Goal: Task Accomplishment & Management: Complete application form

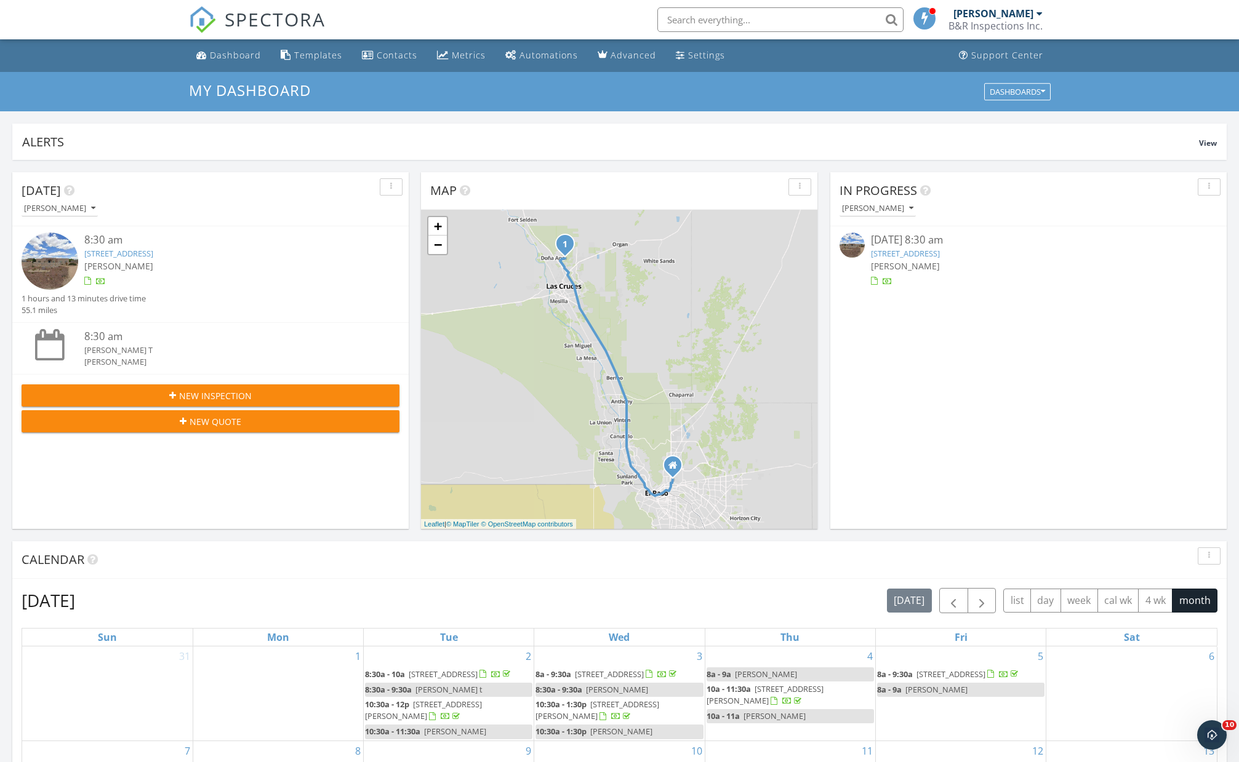
click at [399, 542] on div "Calendar" at bounding box center [619, 561] width 1214 height 38
click at [234, 55] on div "Dashboard" at bounding box center [235, 55] width 51 height 12
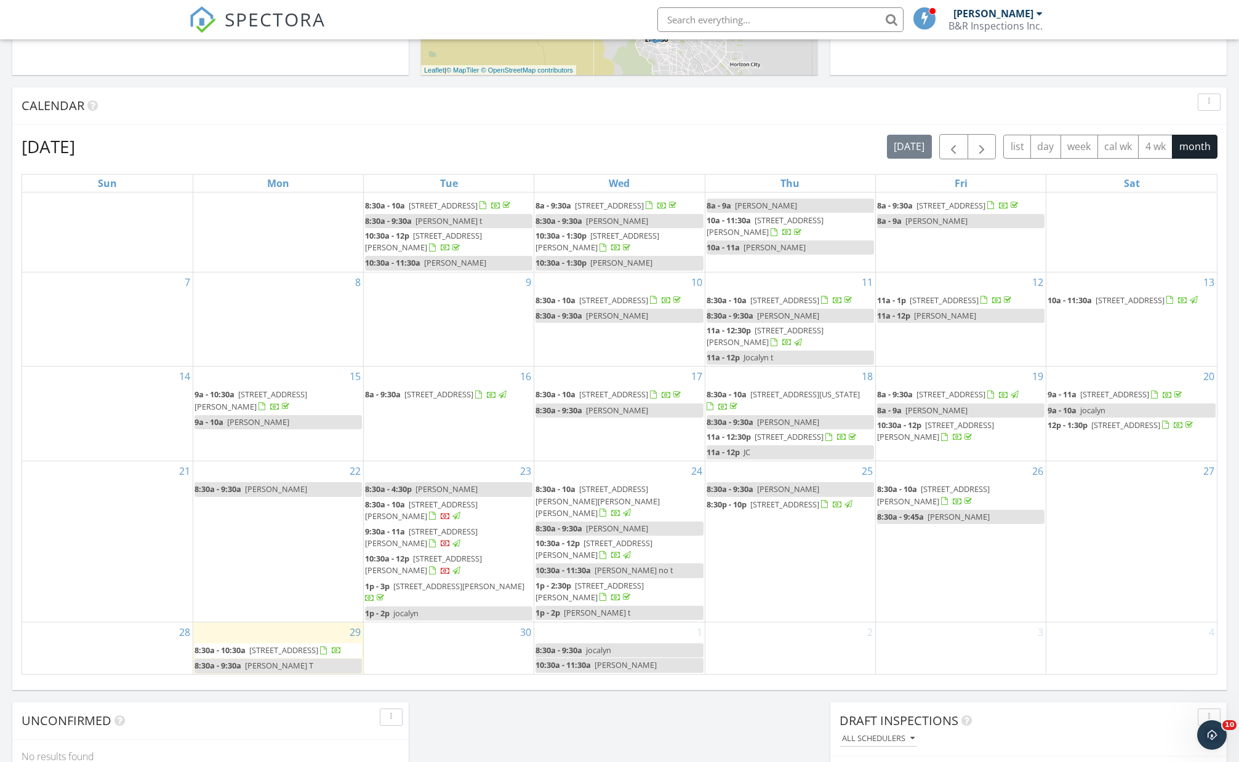
scroll to position [465, 0]
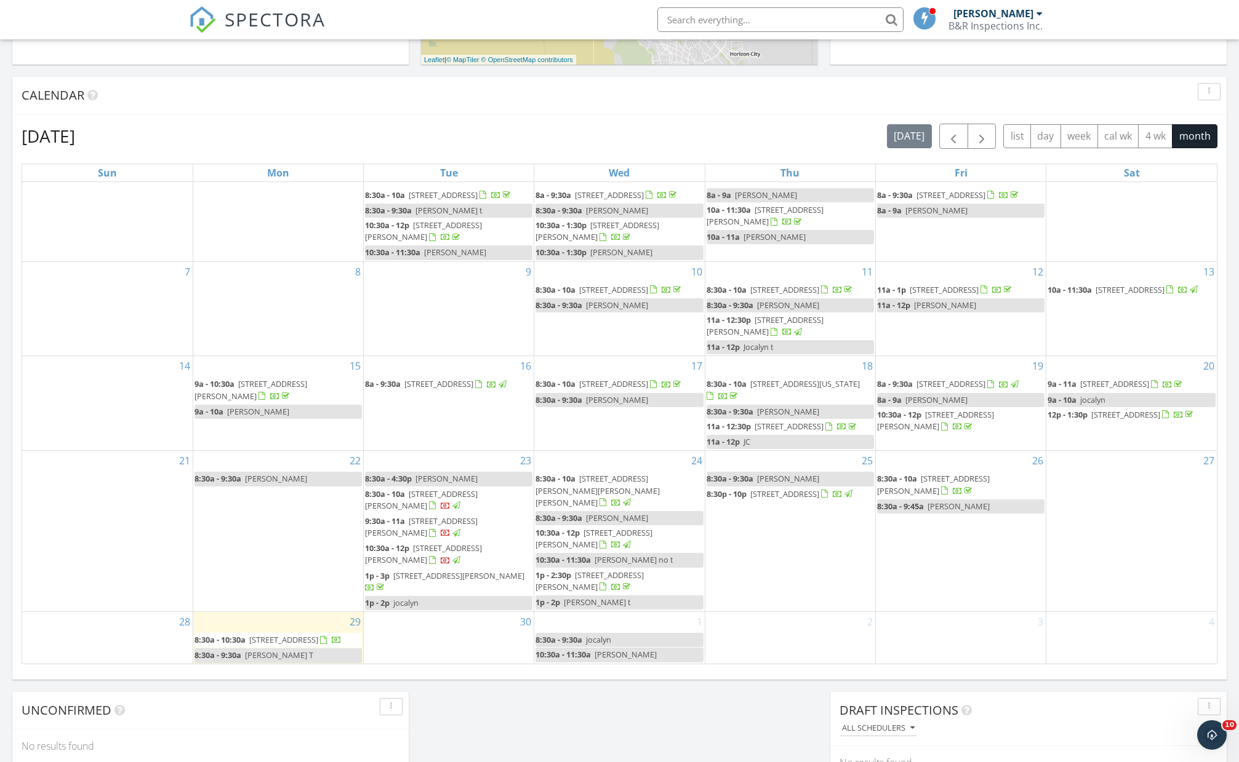
click at [456, 543] on span "7845 San Eduardo St, Las Cruces 88012" at bounding box center [423, 554] width 117 height 23
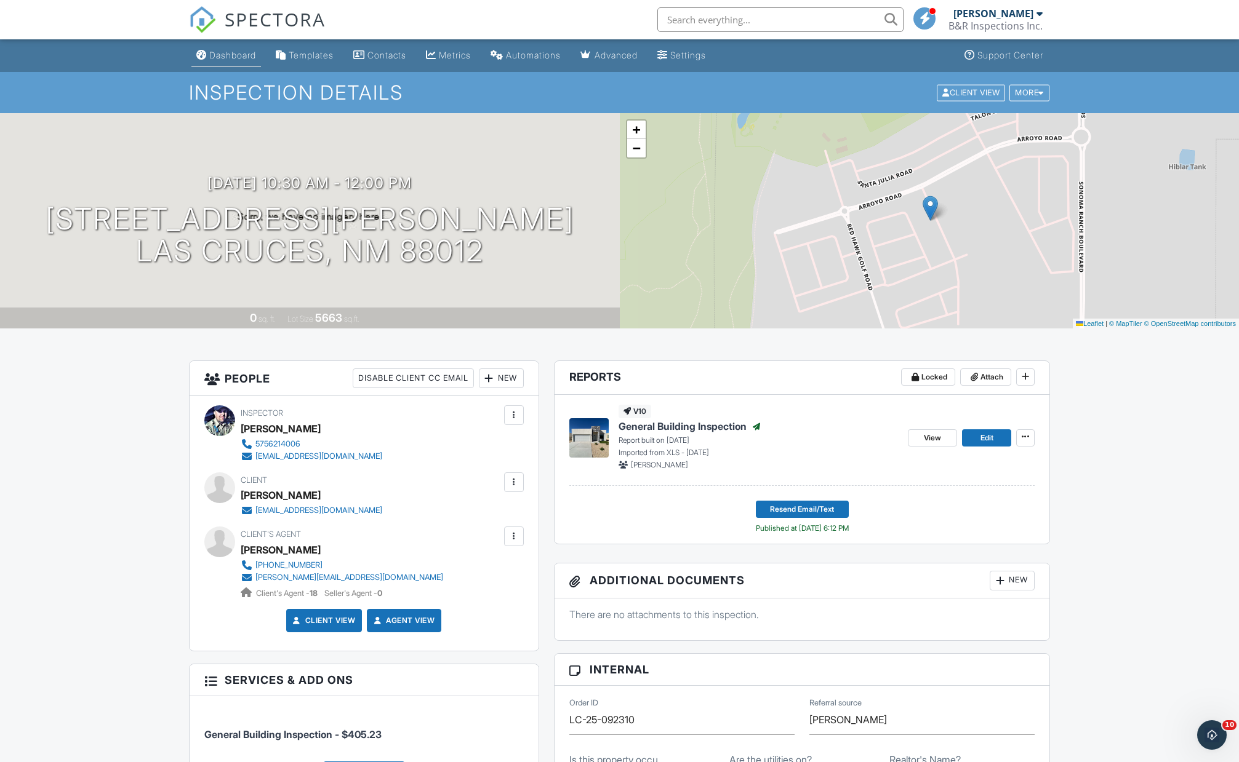
click at [234, 60] on link "Dashboard" at bounding box center [226, 55] width 70 height 23
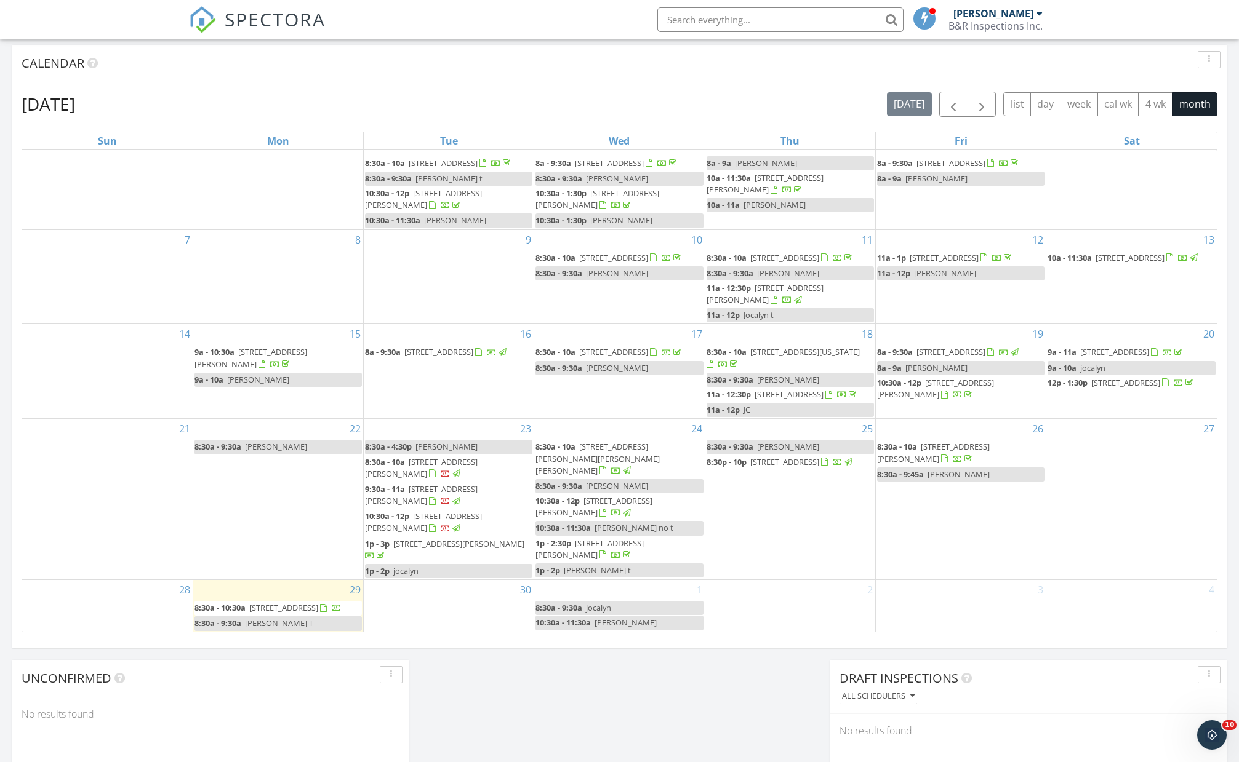
scroll to position [498, 0]
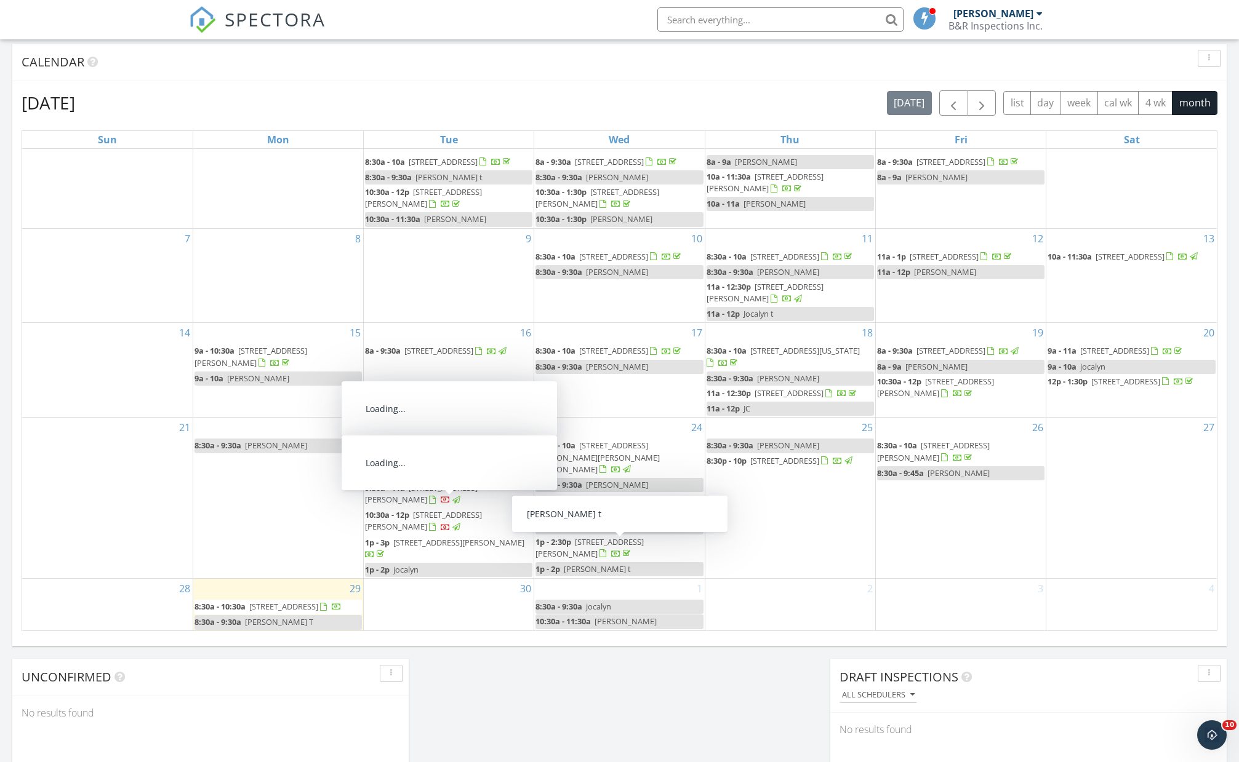
click at [611, 579] on div "1 8:30a - 9:30a jocalyn 10:30a - 11:30a Joel T" at bounding box center [619, 605] width 170 height 52
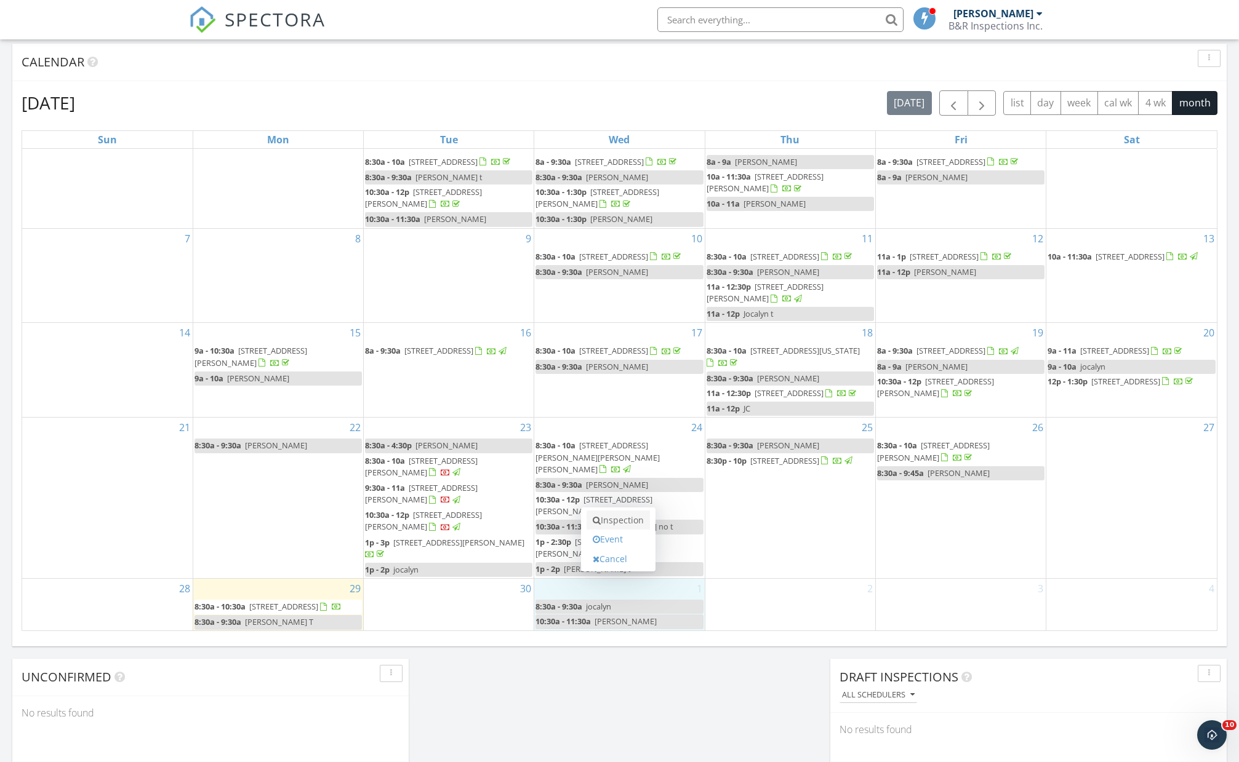
click at [619, 522] on link "Inspection" at bounding box center [617, 521] width 63 height 20
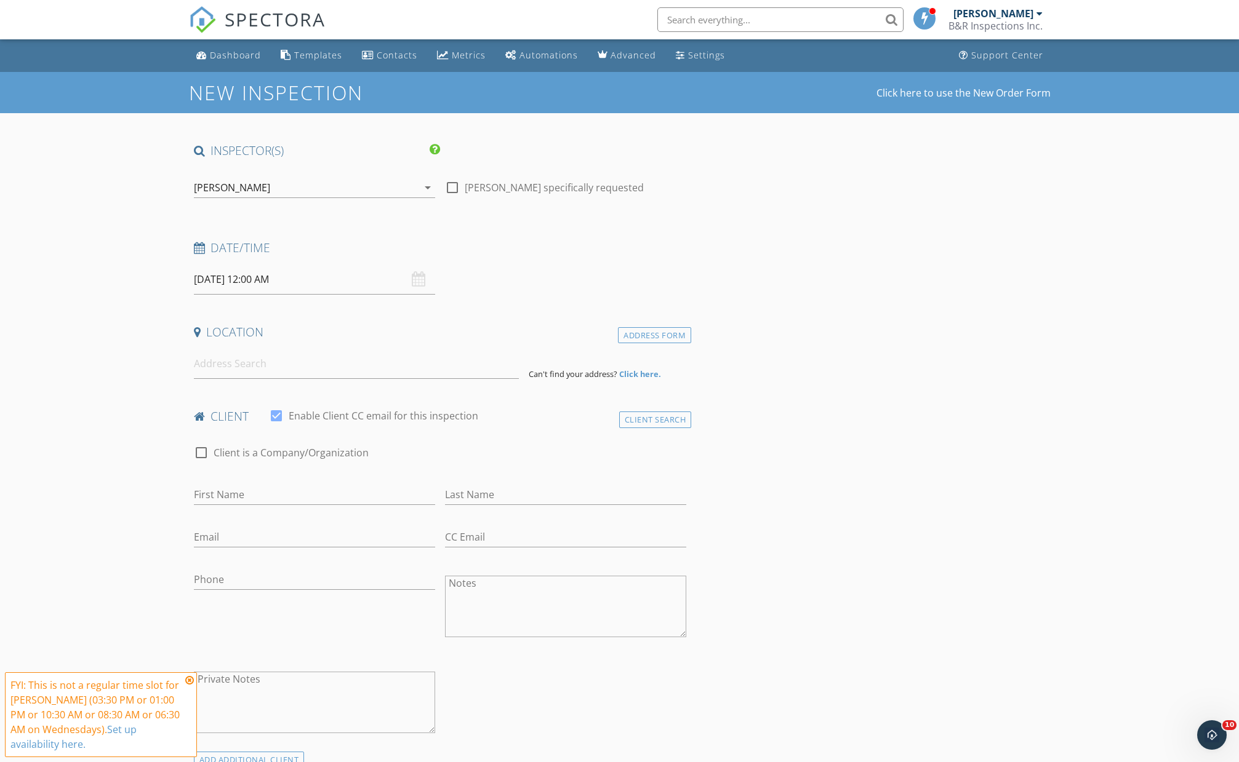
click at [313, 284] on input "[DATE] 12:00 AM" at bounding box center [314, 280] width 241 height 30
click at [250, 493] on input "12" at bounding box center [232, 489] width 76 height 25
type input "08"
type input "[DATE] 8:00 AM"
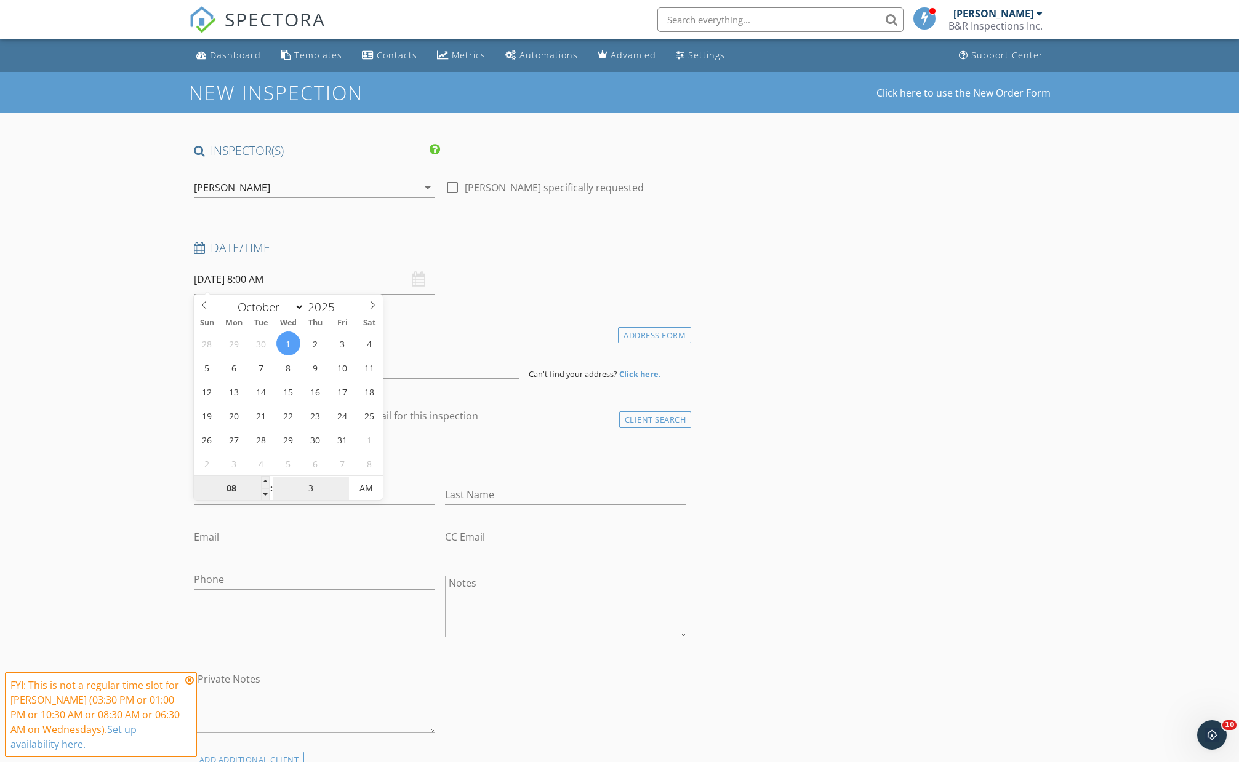
type input "30"
type input "[DATE] 8:30 AM"
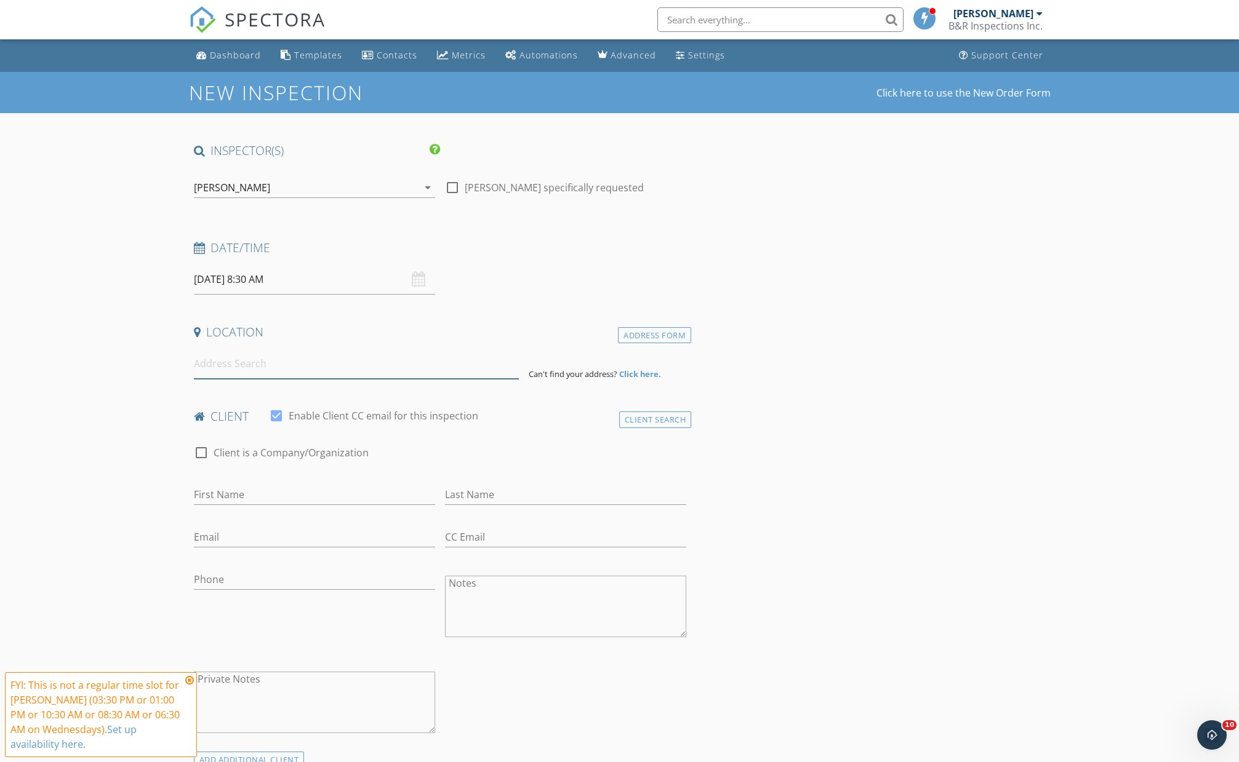
click at [210, 365] on input at bounding box center [356, 364] width 325 height 30
click at [334, 367] on input at bounding box center [356, 364] width 325 height 30
paste input "7050 MacArthur"
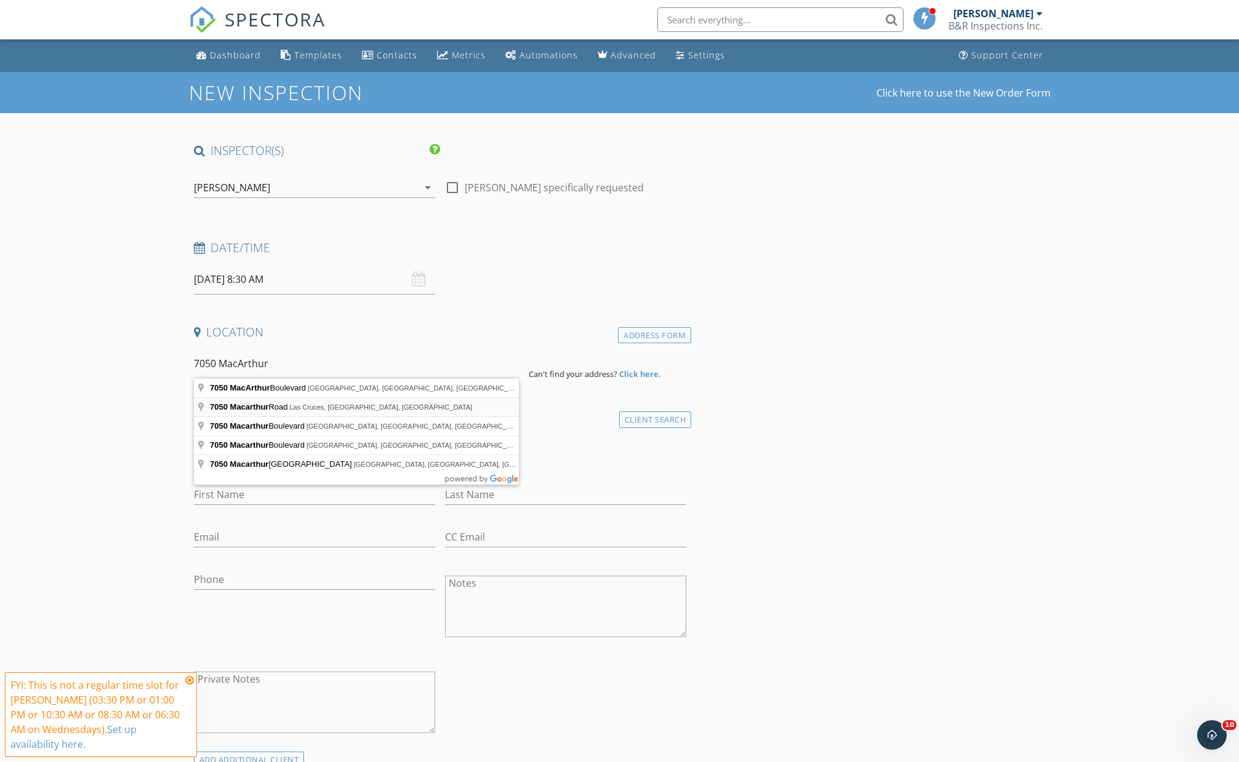
type input "7050 Macarthur Road, Las Cruces, NM, USA"
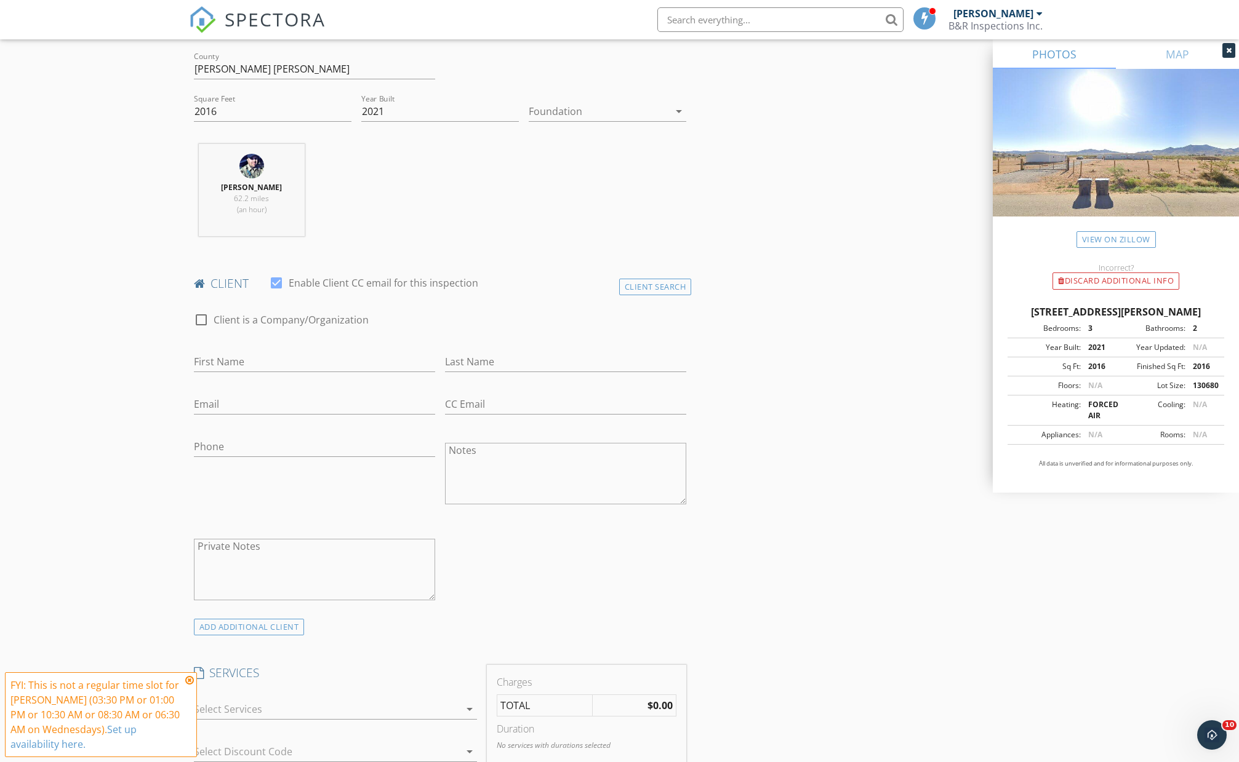
scroll to position [408, 0]
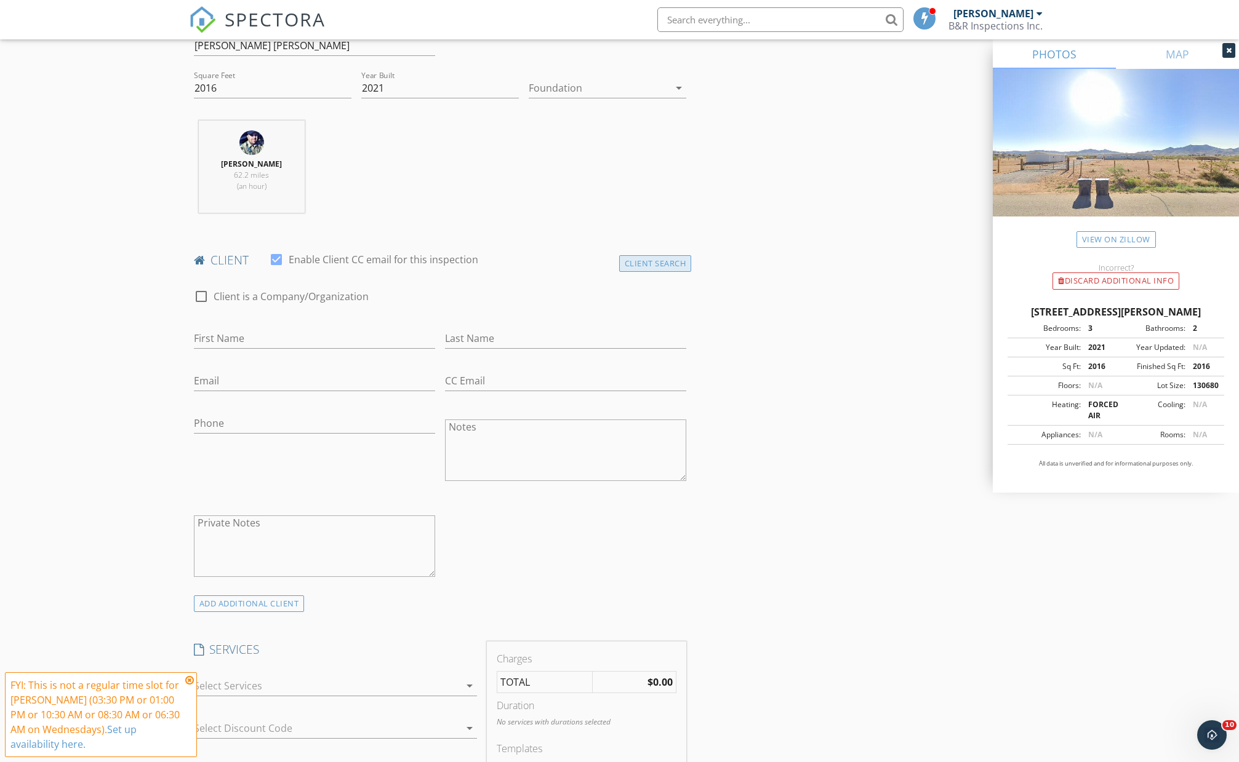
click at [660, 262] on div "Client Search" at bounding box center [655, 263] width 73 height 17
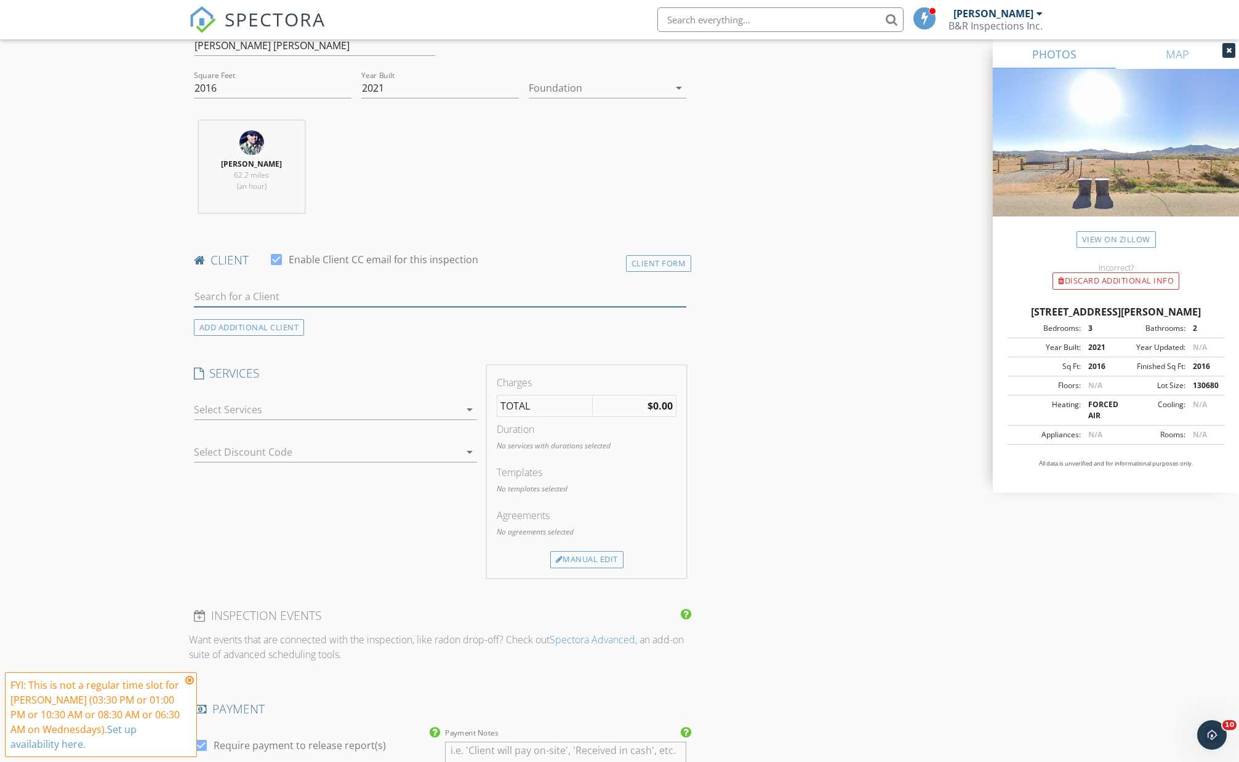
click at [348, 297] on input "text" at bounding box center [440, 297] width 493 height 20
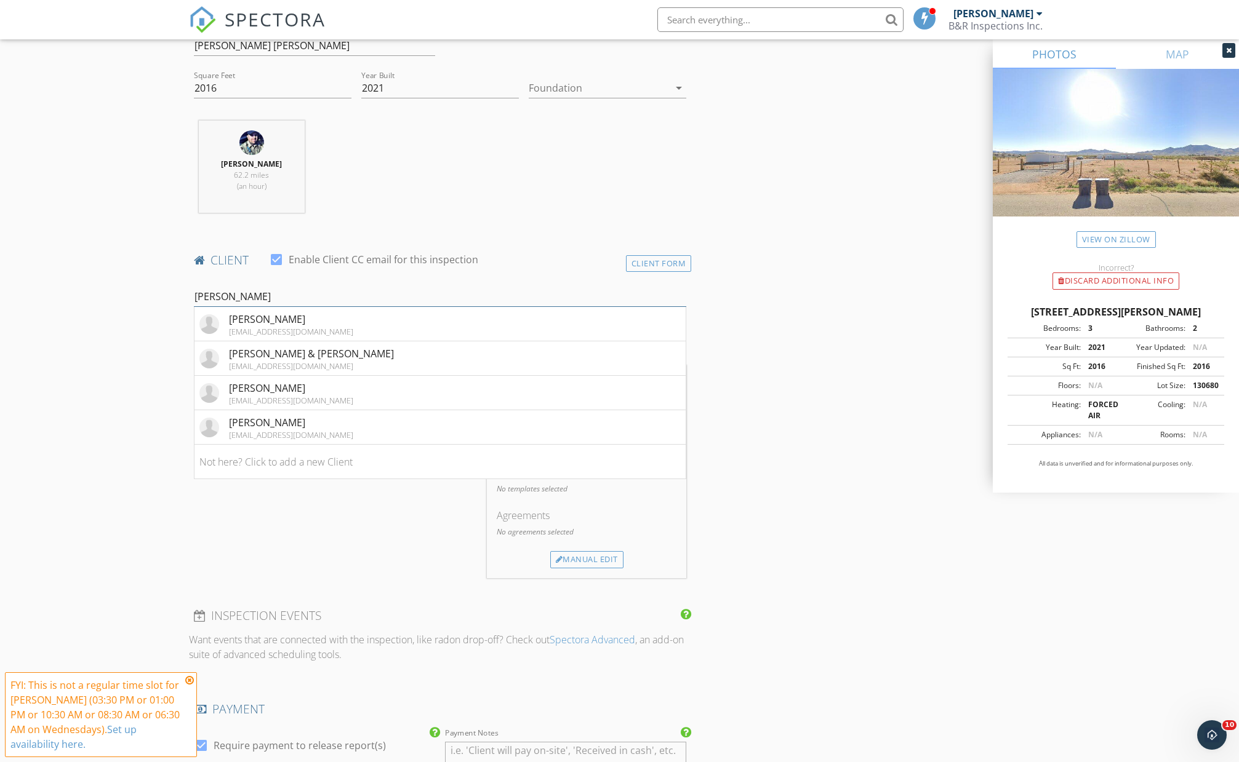
type input "[PERSON_NAME]"
drag, startPoint x: 348, startPoint y: 297, endPoint x: 326, endPoint y: 423, distance: 128.1
click at [326, 423] on li "Dominque Jackson niqueniqu@yahoo.com" at bounding box center [440, 427] width 492 height 34
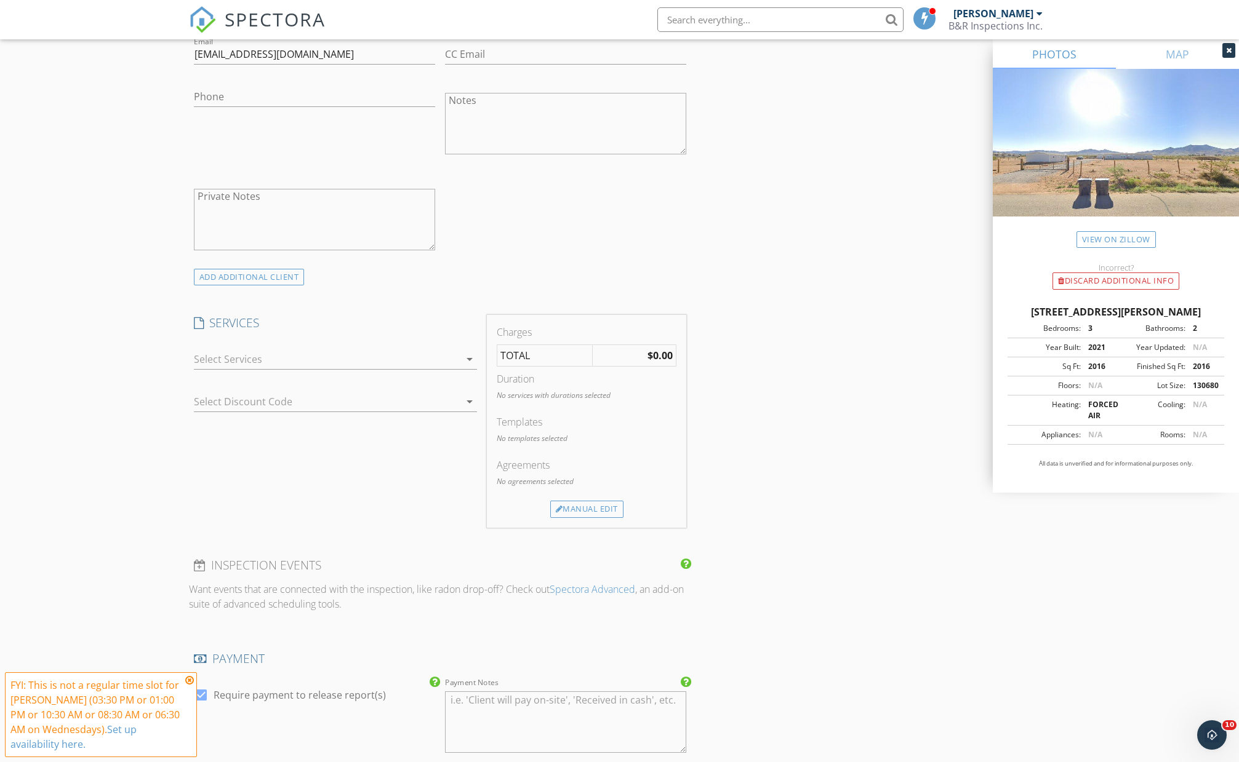
scroll to position [738, 0]
click at [244, 361] on div at bounding box center [327, 356] width 266 height 20
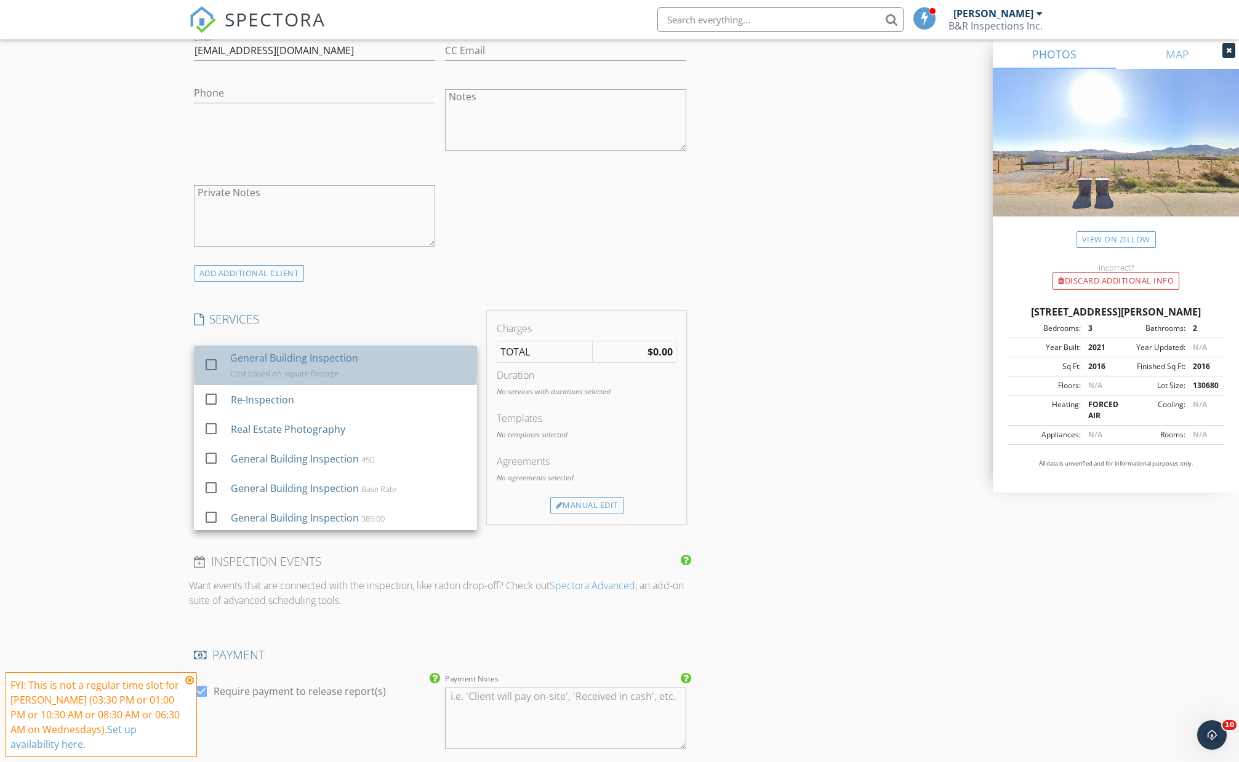
click at [236, 361] on div "General Building Inspection" at bounding box center [294, 358] width 128 height 15
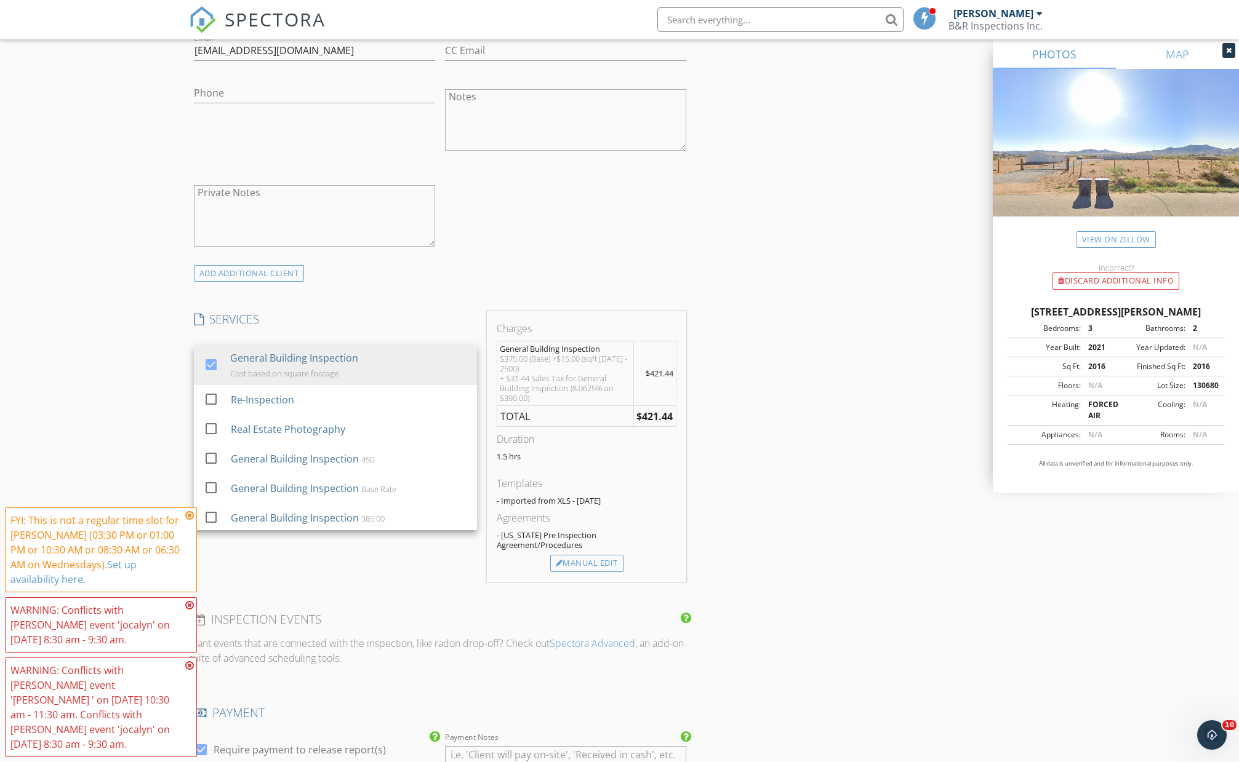
click at [105, 364] on div "New Inspection Click here to use the New Order Form INSPECTOR(S) check_box Bill…" at bounding box center [619, 485] width 1239 height 2303
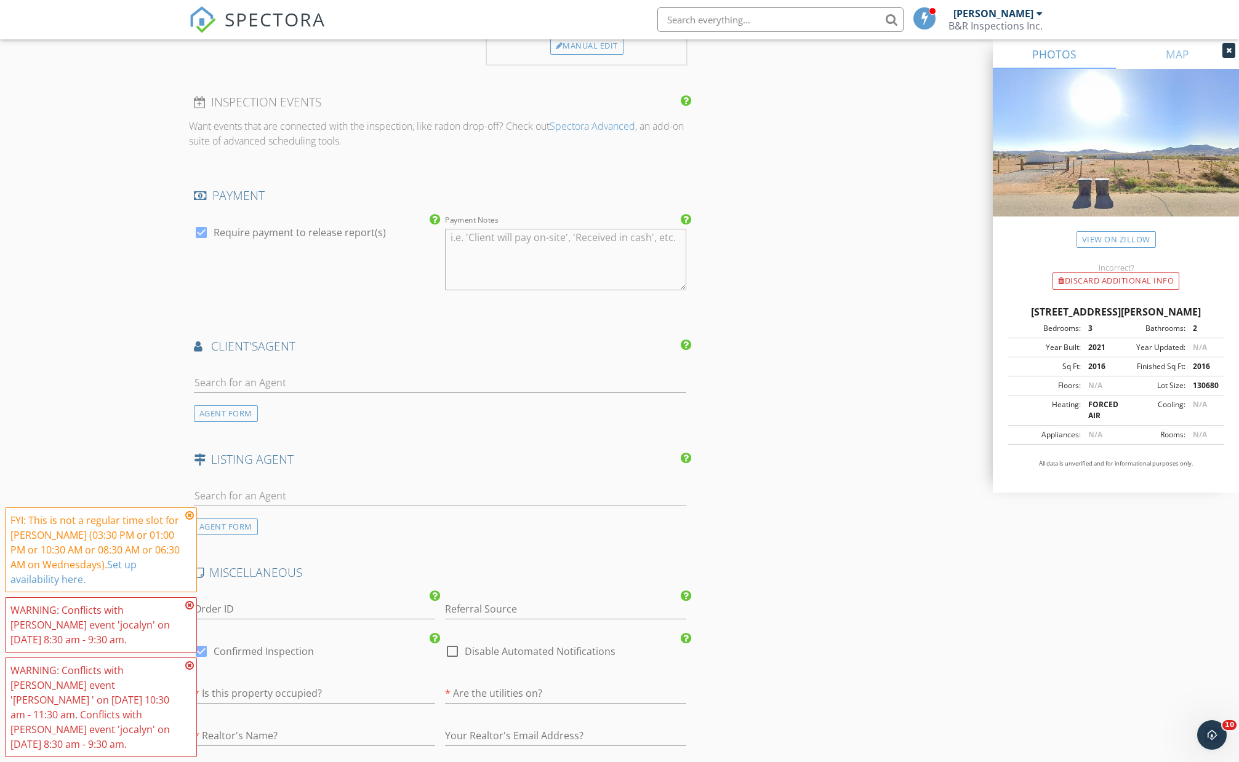
scroll to position [1281, 0]
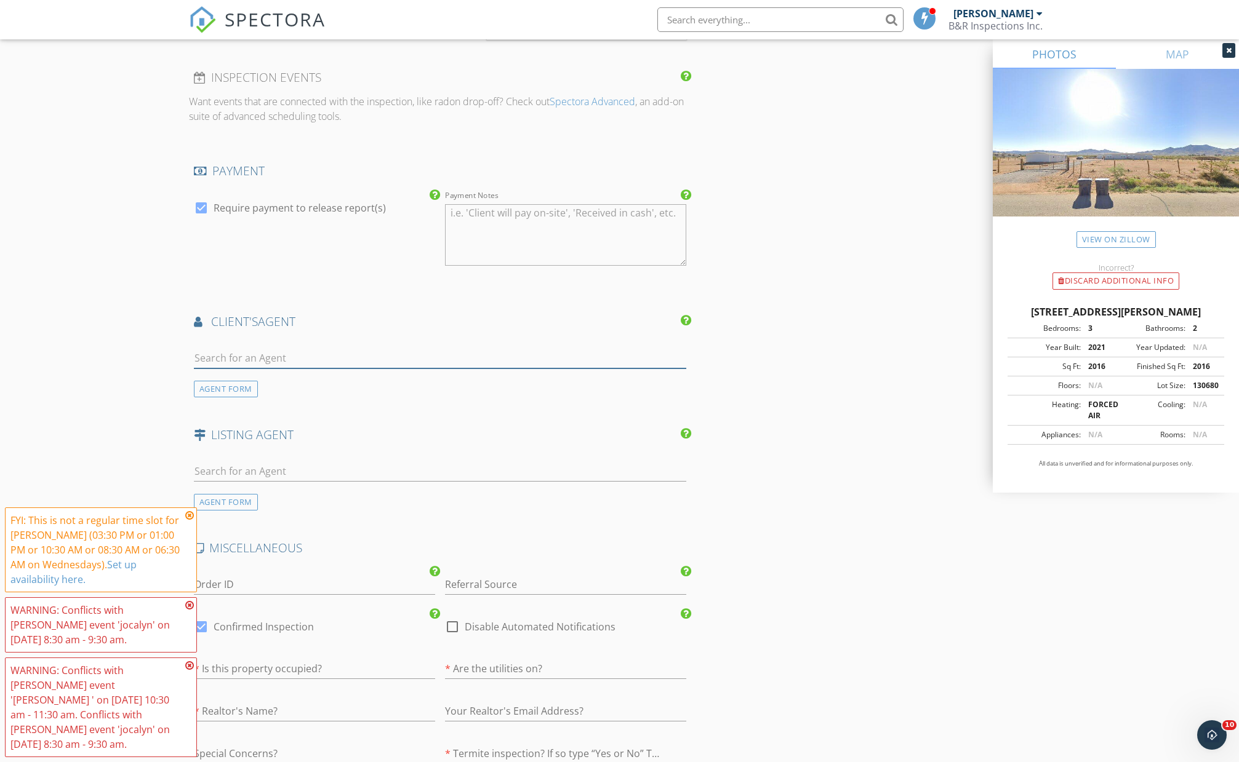
click at [279, 348] on input "text" at bounding box center [440, 358] width 493 height 20
type input "doc"
drag, startPoint x: 279, startPoint y: 347, endPoint x: 295, endPoint y: 383, distance: 38.9
click at [295, 383] on div "Jocelyn Garrison" at bounding box center [267, 380] width 76 height 15
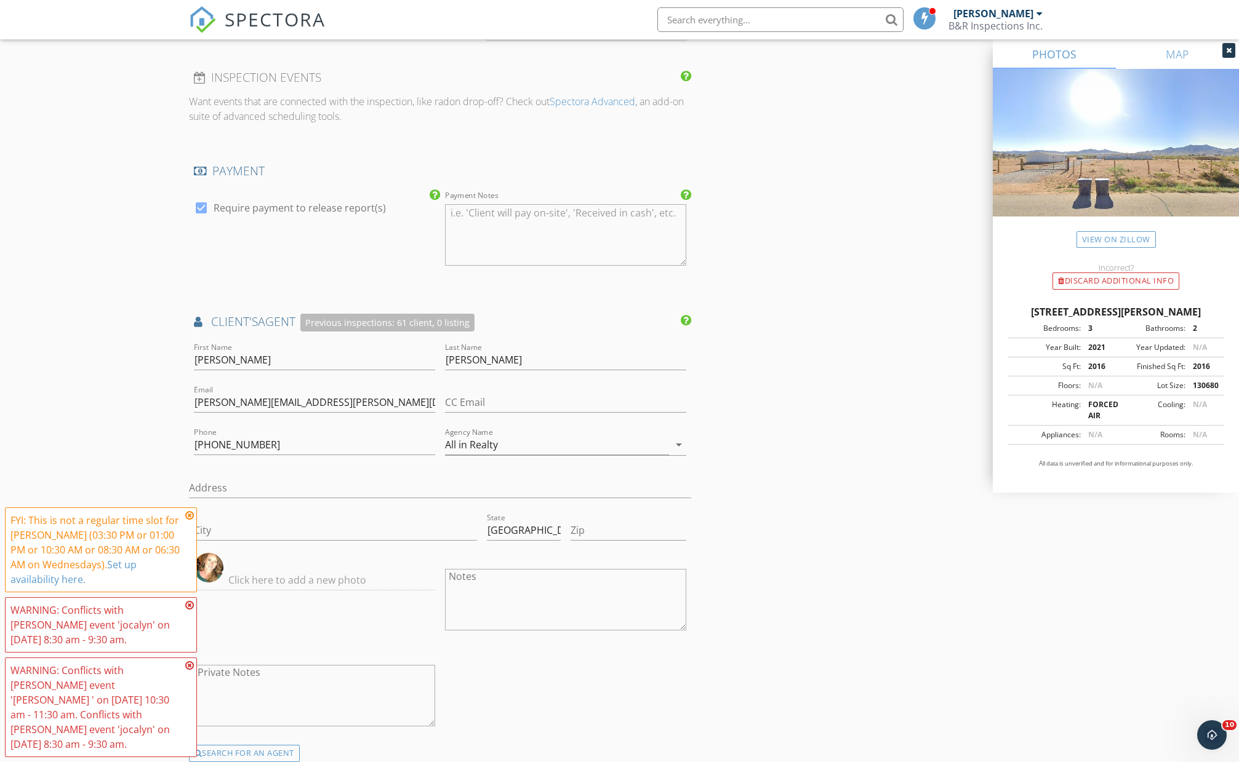
click at [39, 413] on div "New Inspection Click here to use the New Order Form INSPECTOR(S) check_box Bill…" at bounding box center [619, 125] width 1239 height 2668
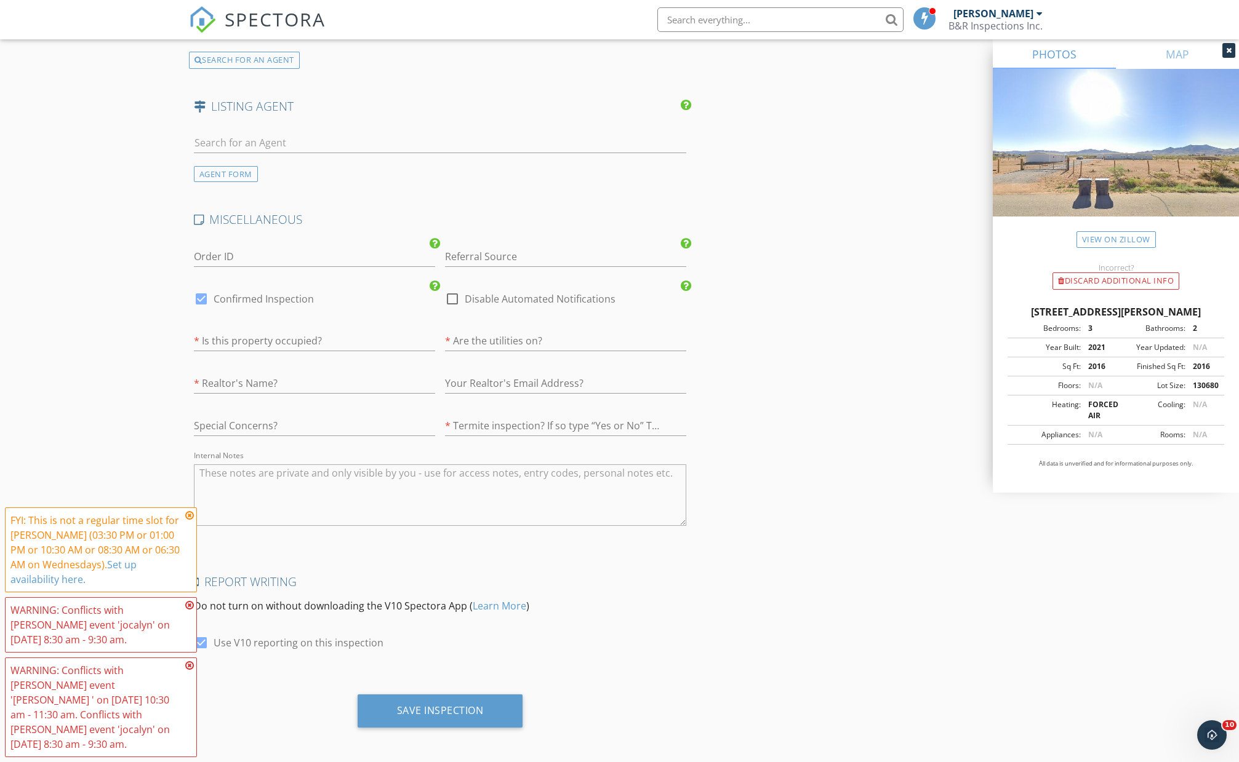
scroll to position [1974, 0]
click at [462, 718] on div "Save Inspection" at bounding box center [441, 711] width 166 height 33
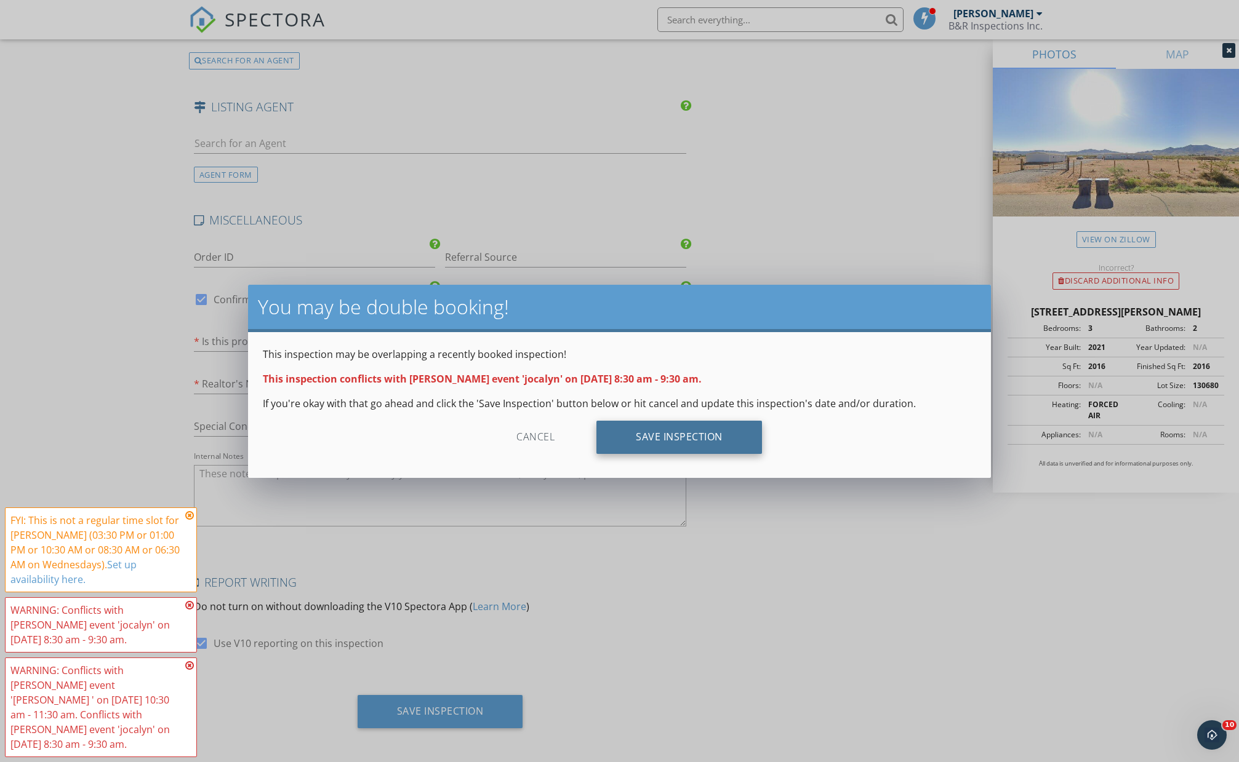
click at [689, 441] on div "Save Inspection" at bounding box center [679, 437] width 166 height 33
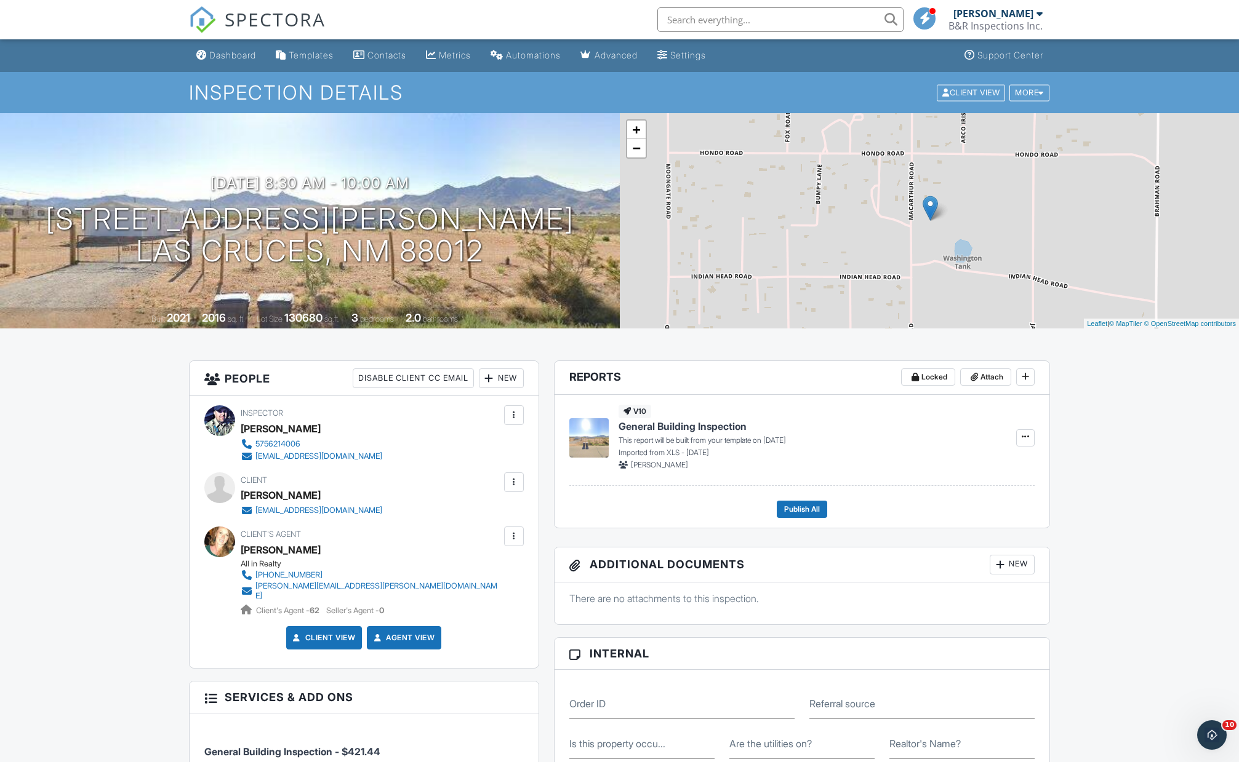
click at [513, 481] on div at bounding box center [514, 482] width 12 height 12
click at [439, 545] on li "Resend Confirmation Email" at bounding box center [447, 550] width 137 height 31
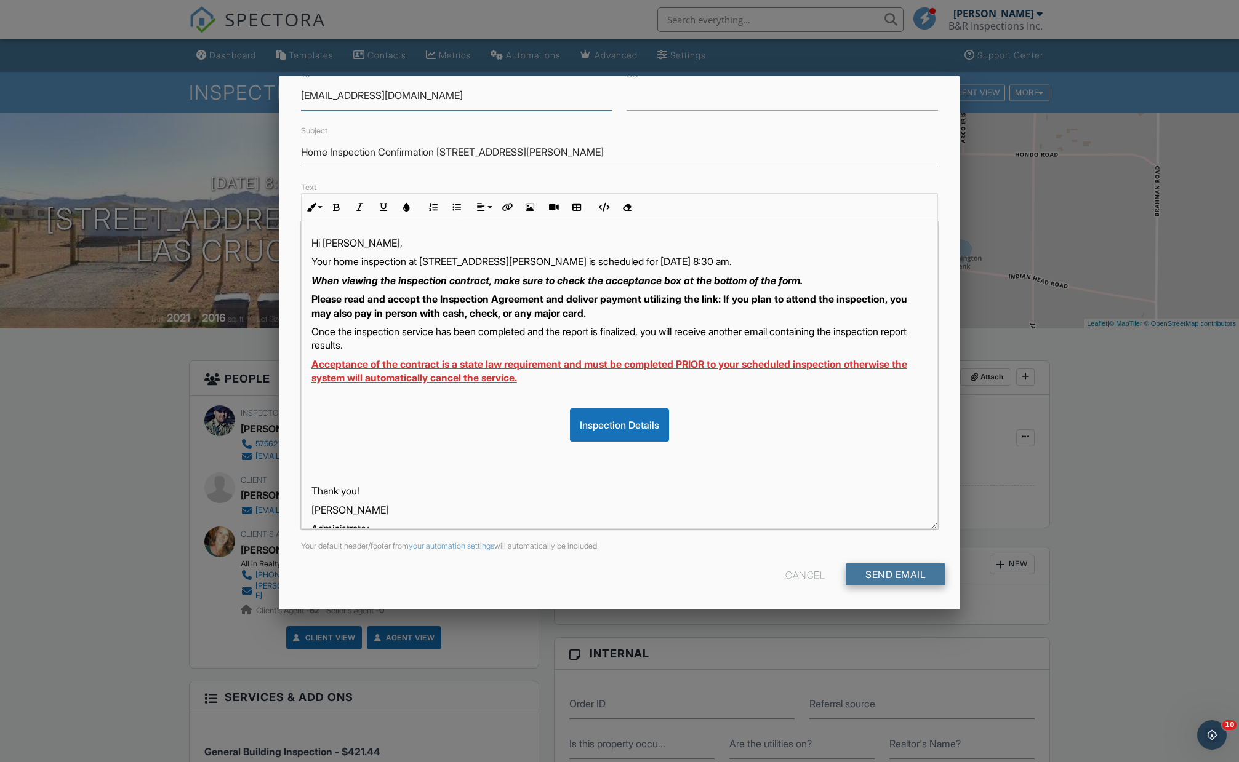
scroll to position [71, 0]
click at [855, 564] on input "Send Email" at bounding box center [896, 575] width 100 height 22
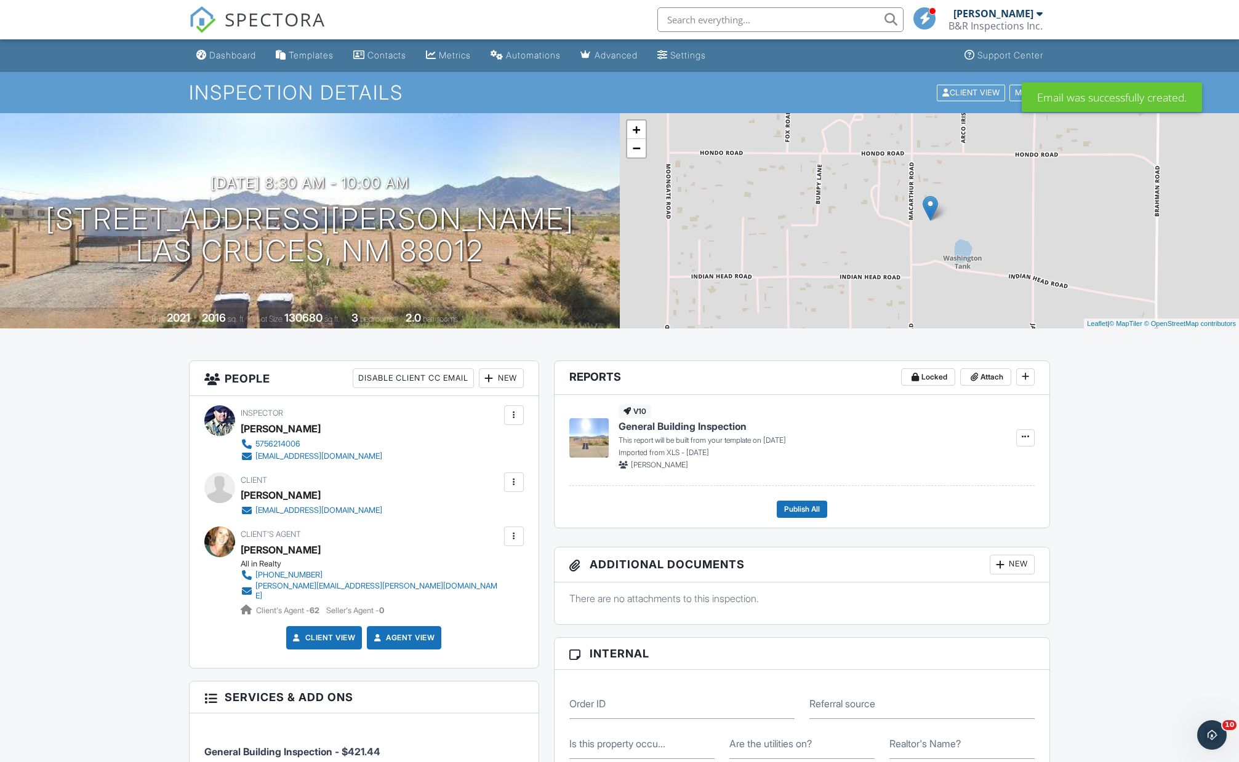
click at [236, 55] on div "Dashboard" at bounding box center [232, 55] width 47 height 10
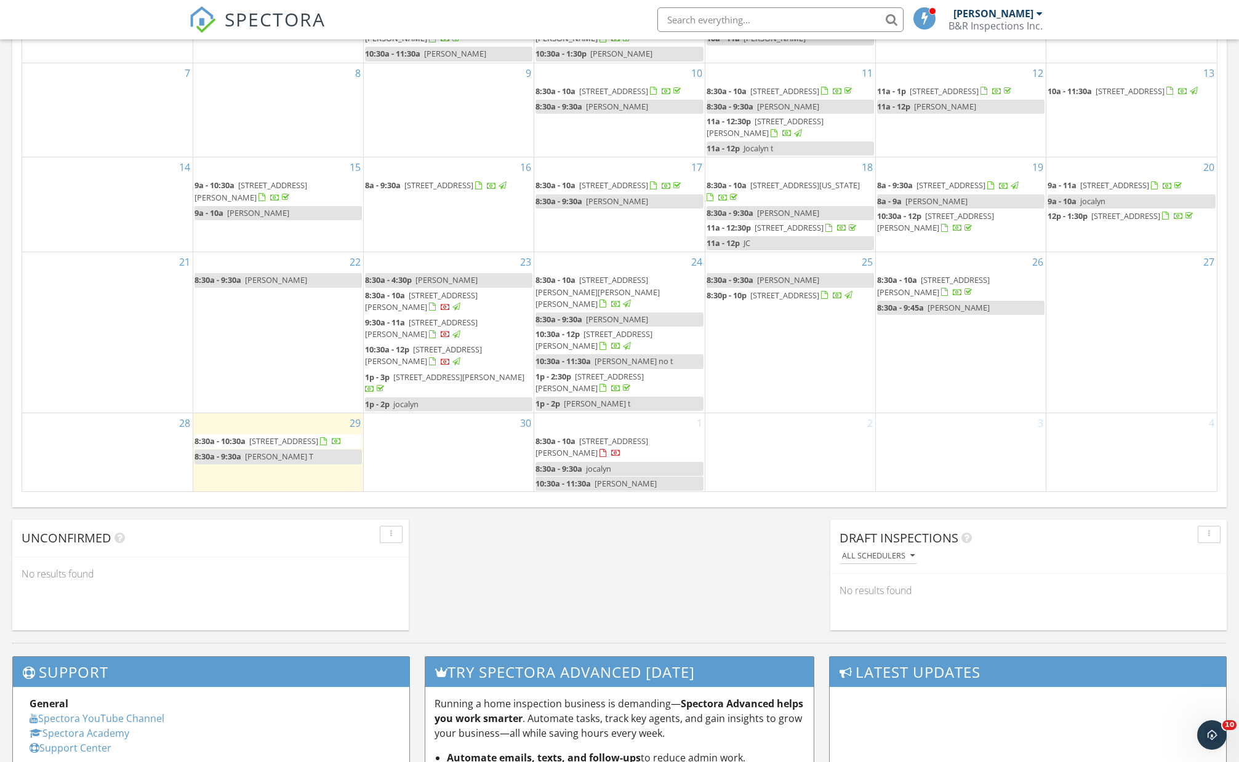
scroll to position [653, 0]
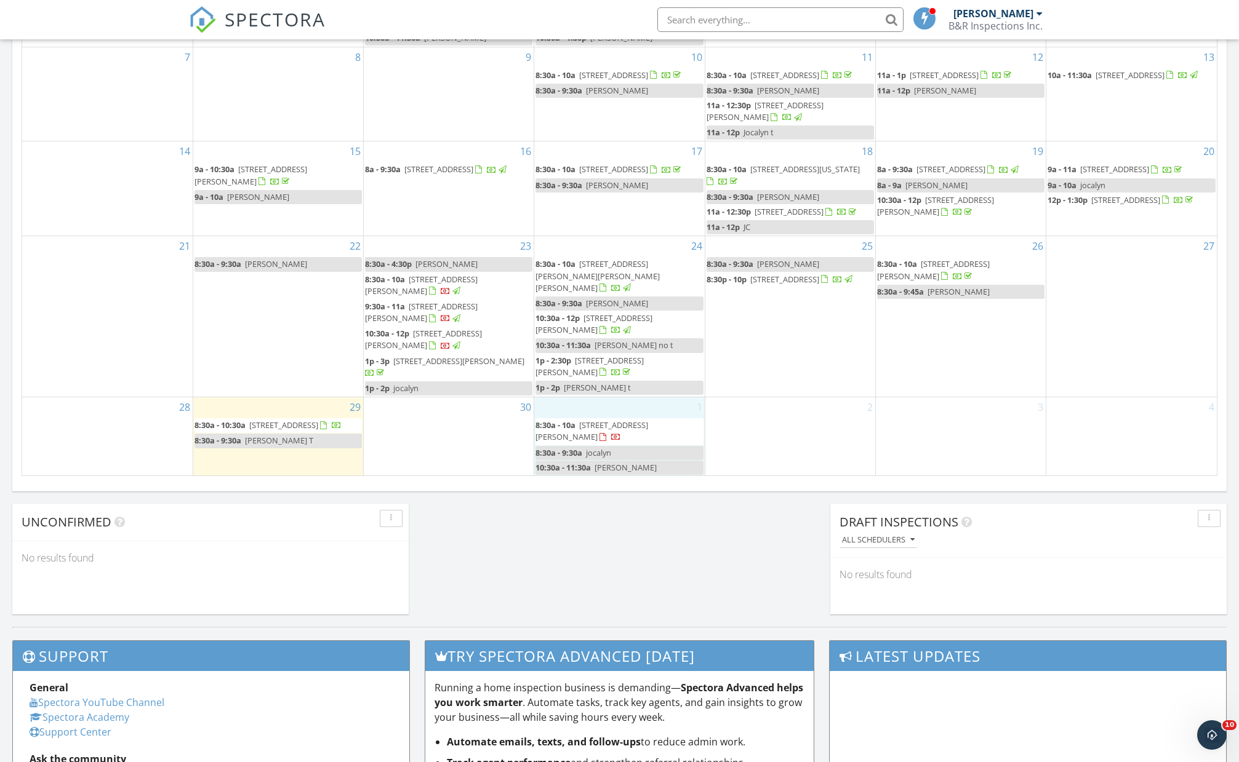
click at [610, 407] on div "1 8:30a - 10a 7050 MacArthur Rd, Las Cruces 88012 8:30a - 9:30a jocalyn 10:30a …" at bounding box center [619, 437] width 170 height 79
click at [612, 358] on link "Inspection" at bounding box center [617, 356] width 63 height 20
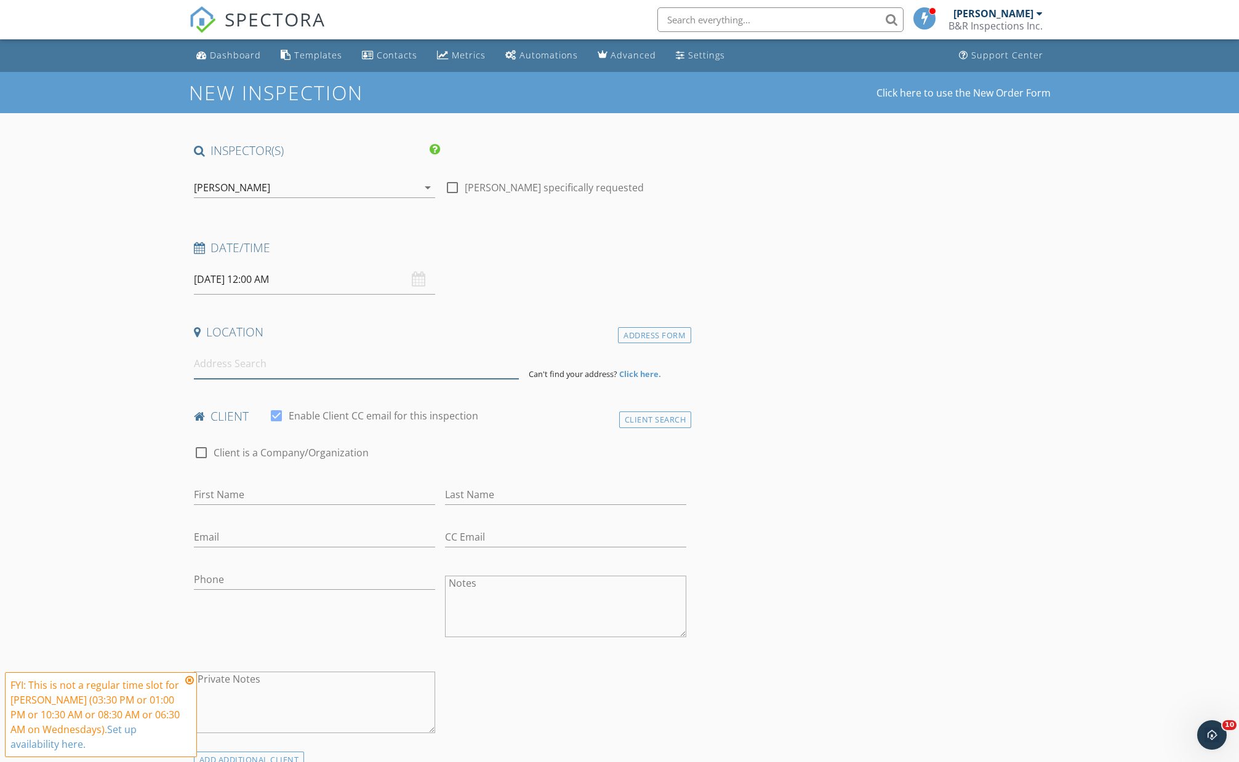
click at [299, 362] on input at bounding box center [356, 364] width 325 height 30
paste input "3205 Risner Street"
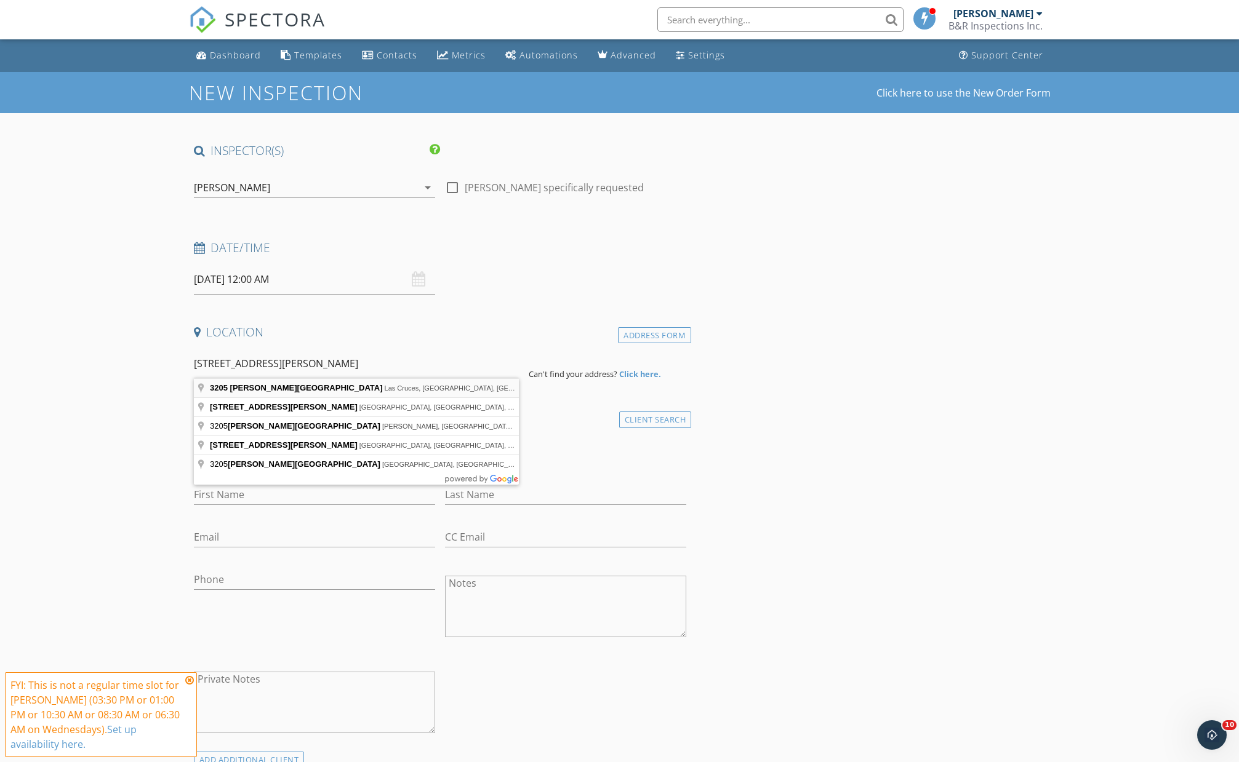
type input "3205 Risner Street, Las Cruces, NM, USA"
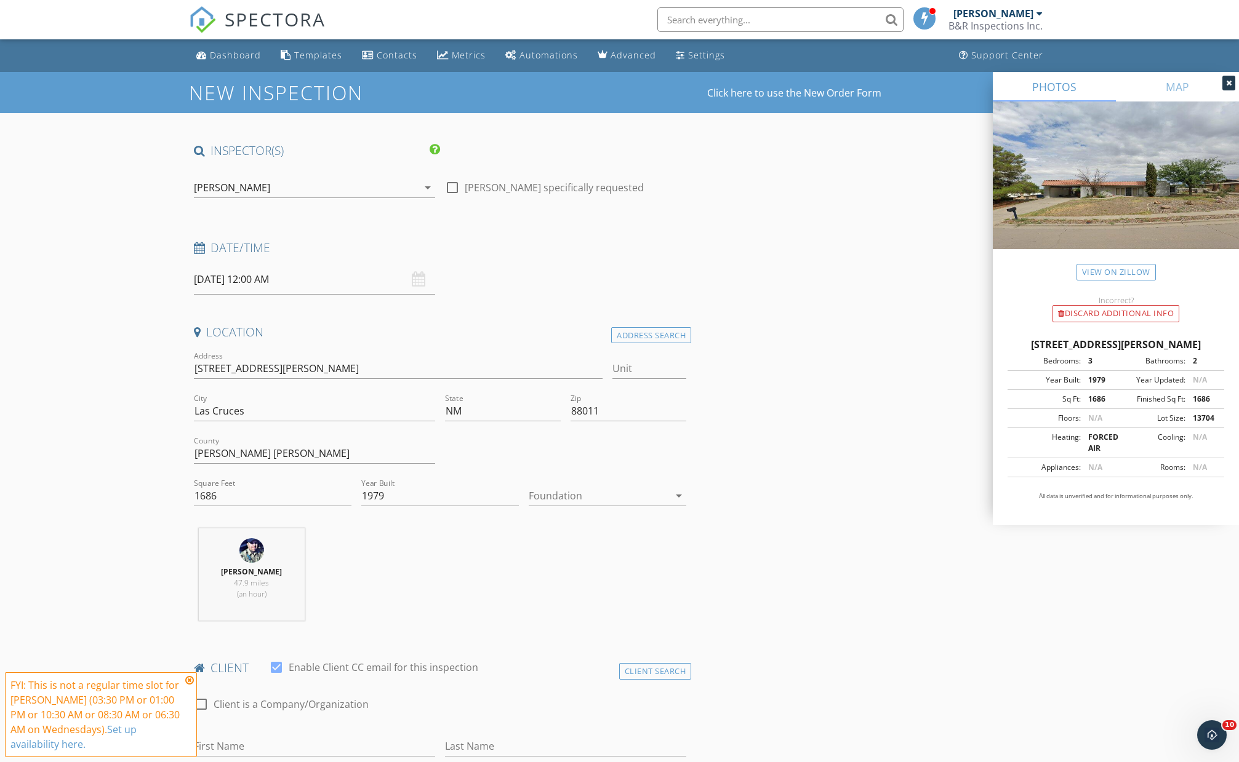
click at [364, 278] on input "10/01/2025 12:00 AM" at bounding box center [314, 280] width 241 height 30
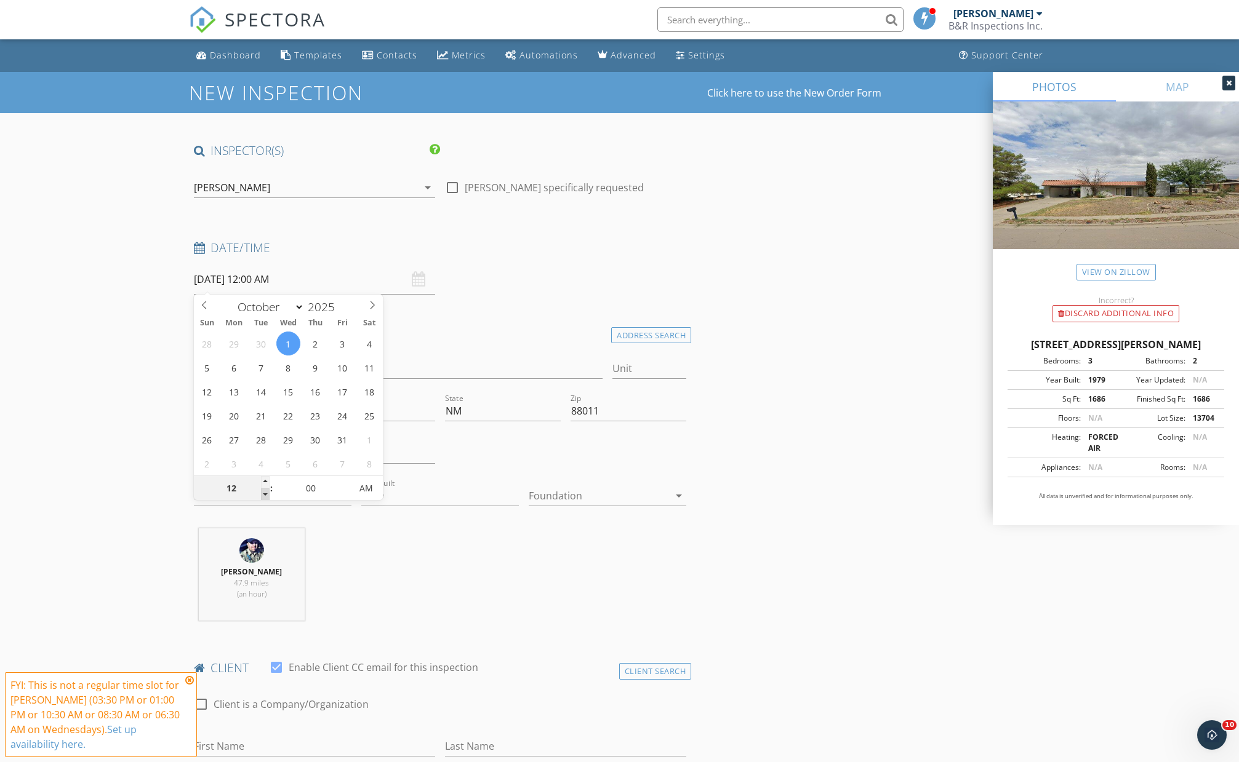
type input "10/01/2025 11:00 PM"
type input "11"
click at [266, 489] on span at bounding box center [265, 495] width 9 height 12
type input "10/01/2025 10:00 PM"
type input "10"
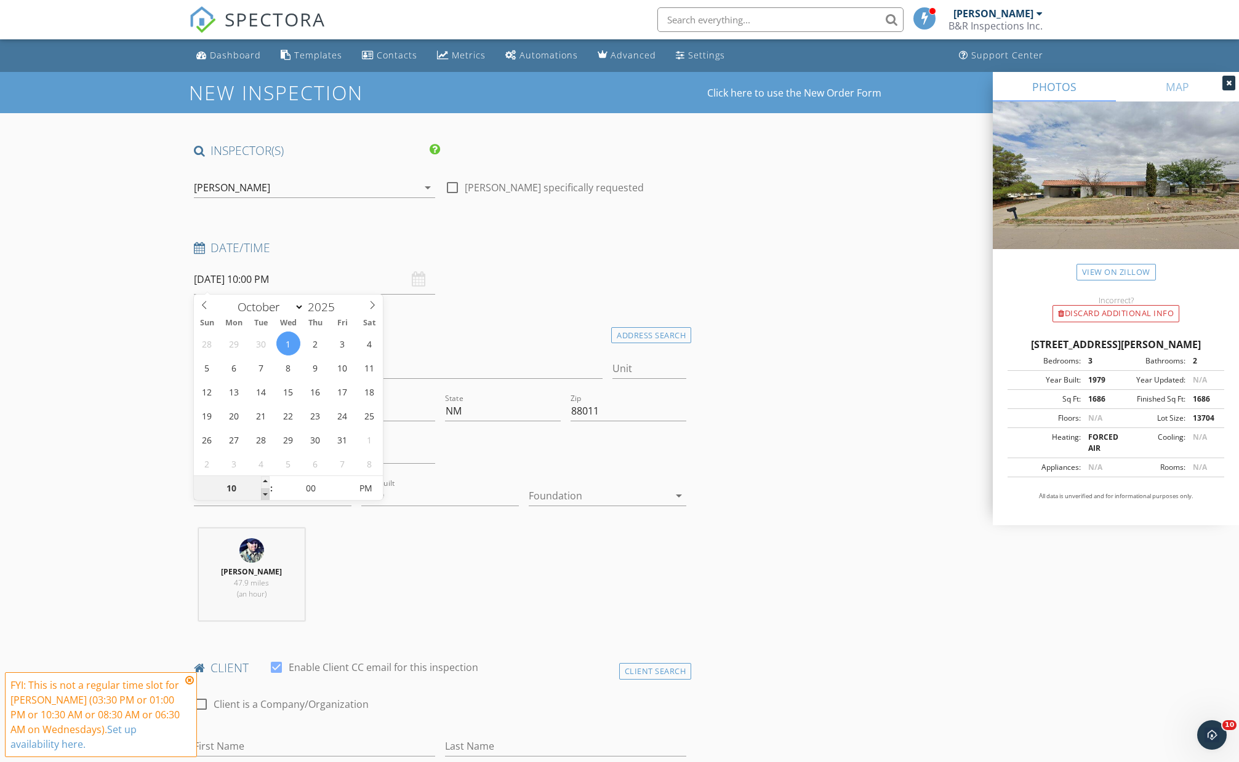
click at [266, 489] on span at bounding box center [265, 495] width 9 height 12
click at [292, 489] on input "00" at bounding box center [311, 489] width 76 height 25
type input "30"
type input "10/01/2025 10:30 AM"
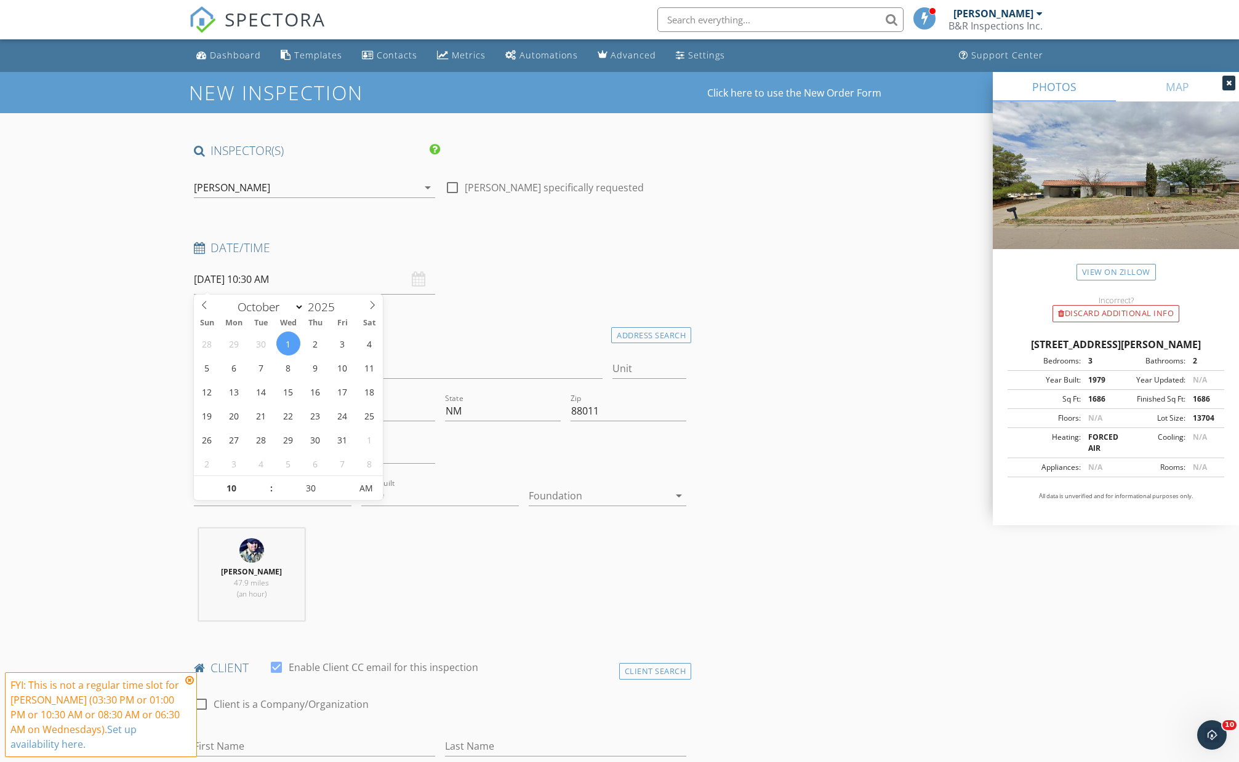
click at [444, 346] on div "Location" at bounding box center [440, 336] width 503 height 25
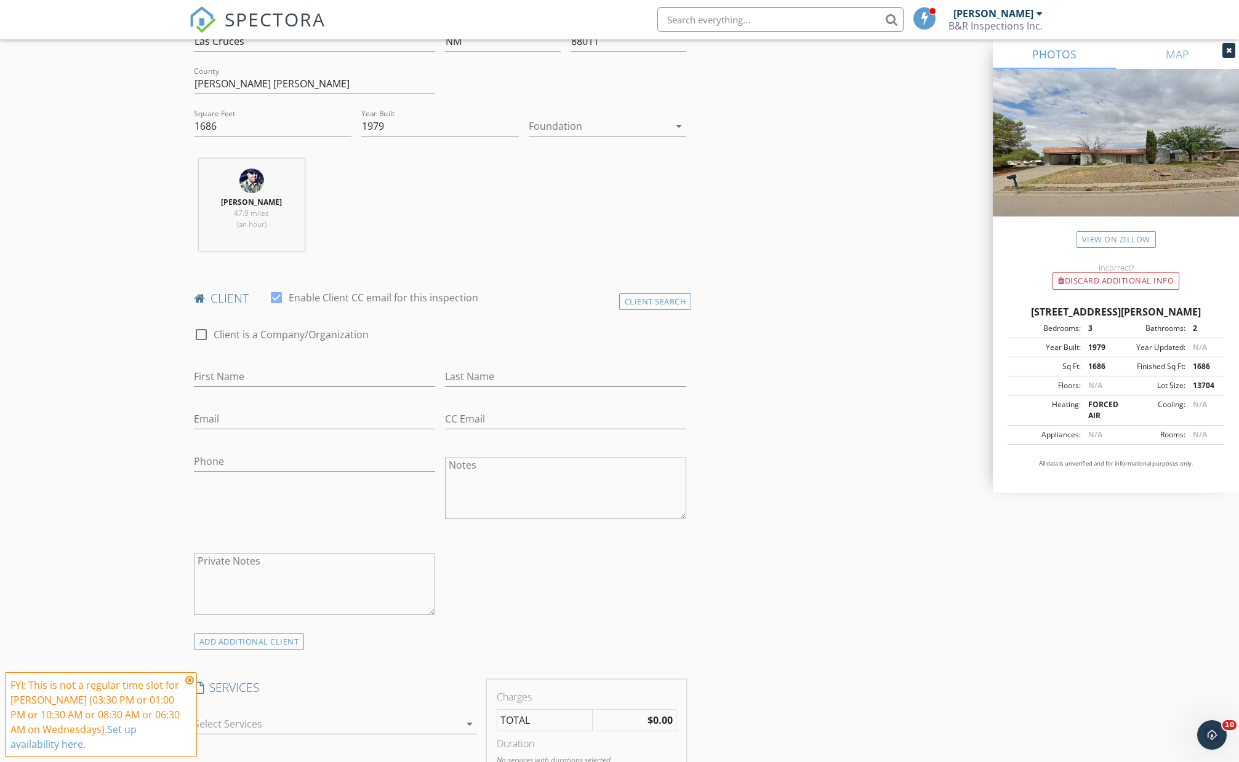
scroll to position [392, 0]
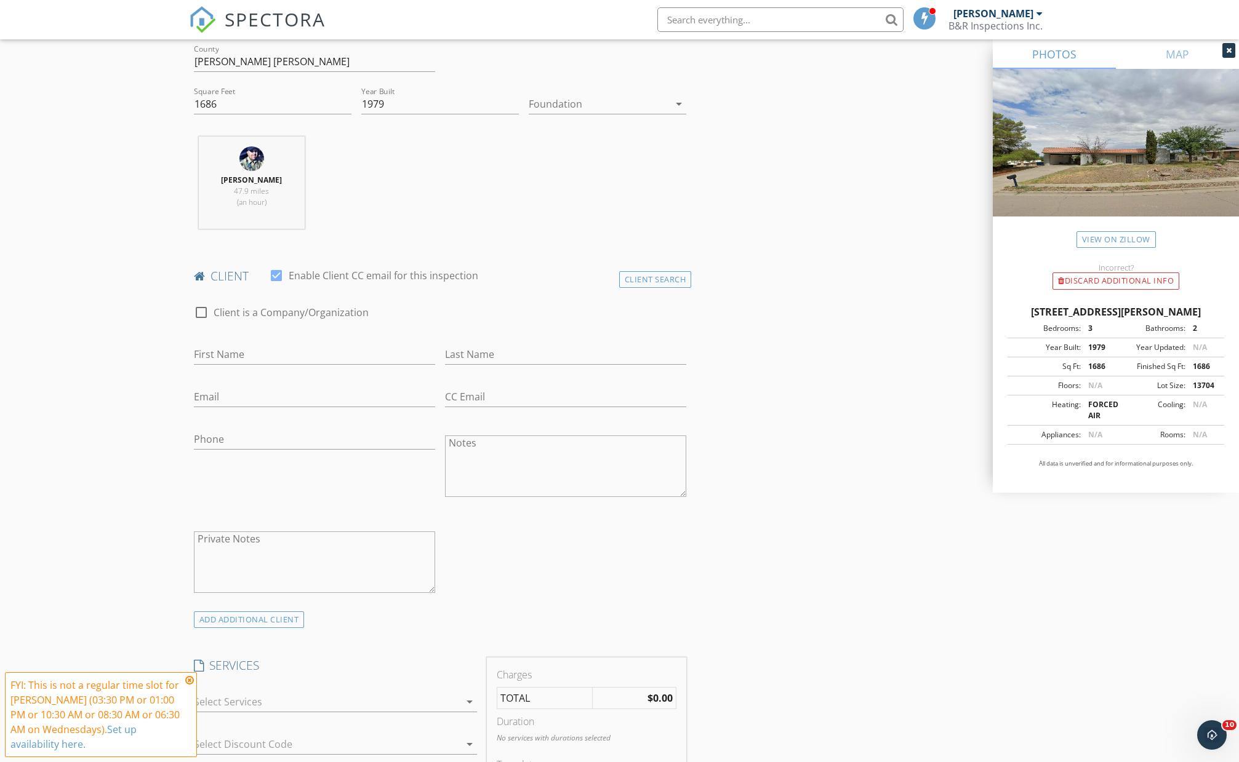
click at [212, 364] on div "First Name" at bounding box center [314, 361] width 241 height 33
paste input "Paul Harmon"
click at [245, 353] on input "Paul Harmon" at bounding box center [314, 355] width 241 height 20
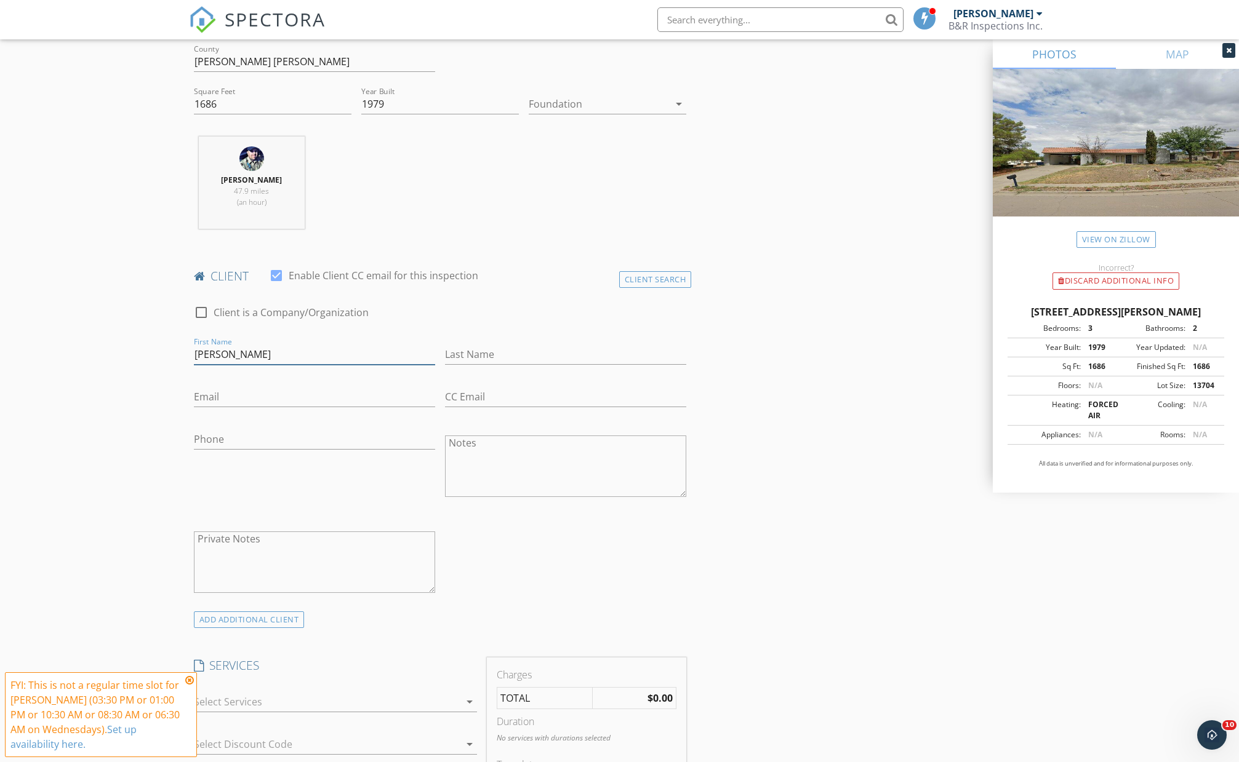
click at [245, 353] on input "Paul Harmon" at bounding box center [314, 355] width 241 height 20
type input "Paul"
paste input "Harmon"
type input "Harmon"
click at [303, 396] on input "Email" at bounding box center [314, 397] width 241 height 20
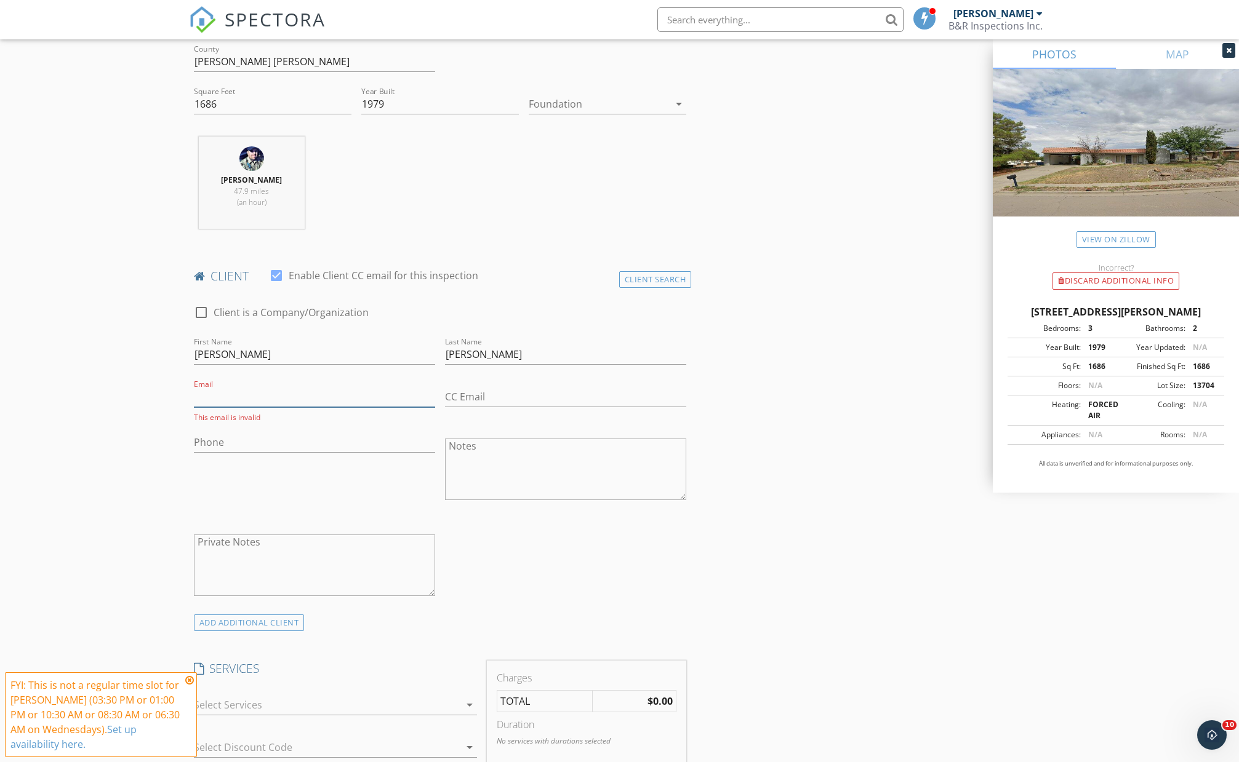
paste input "Pdharmon1@gmail.com"
type input "Pdharmon1@gmail.com"
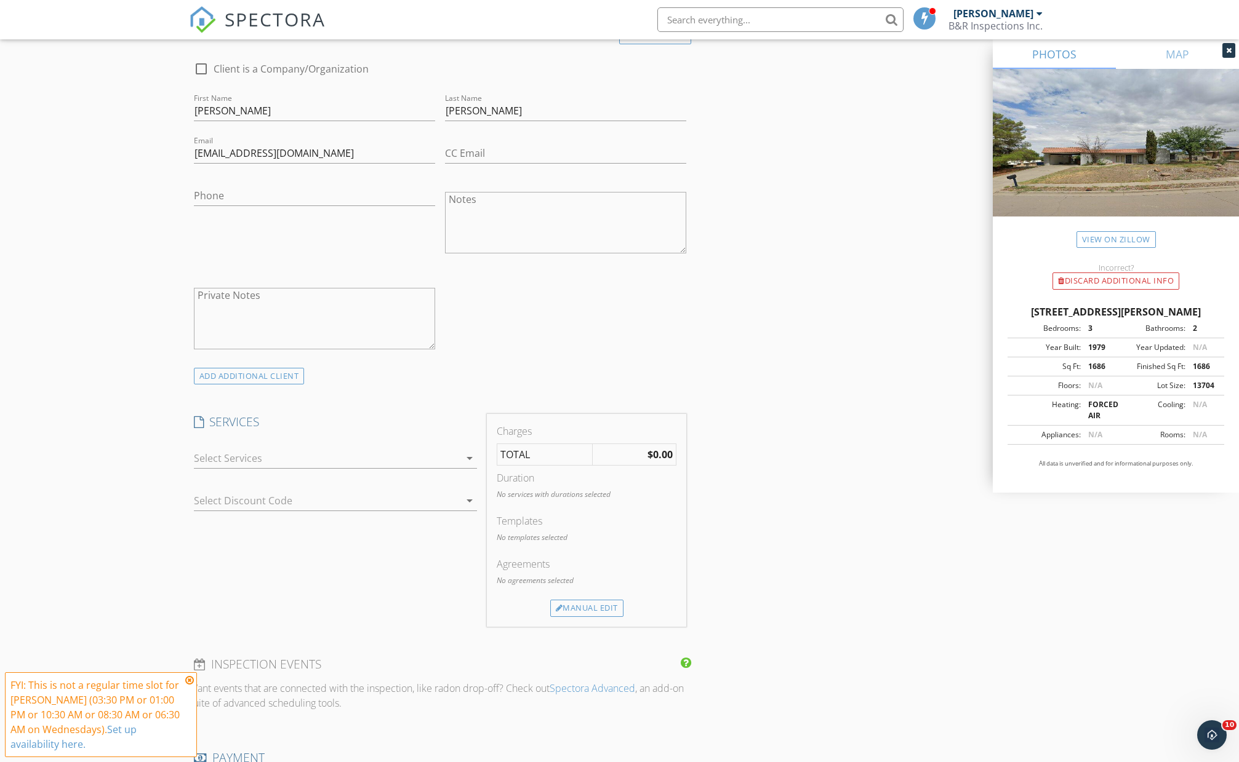
scroll to position [796, 0]
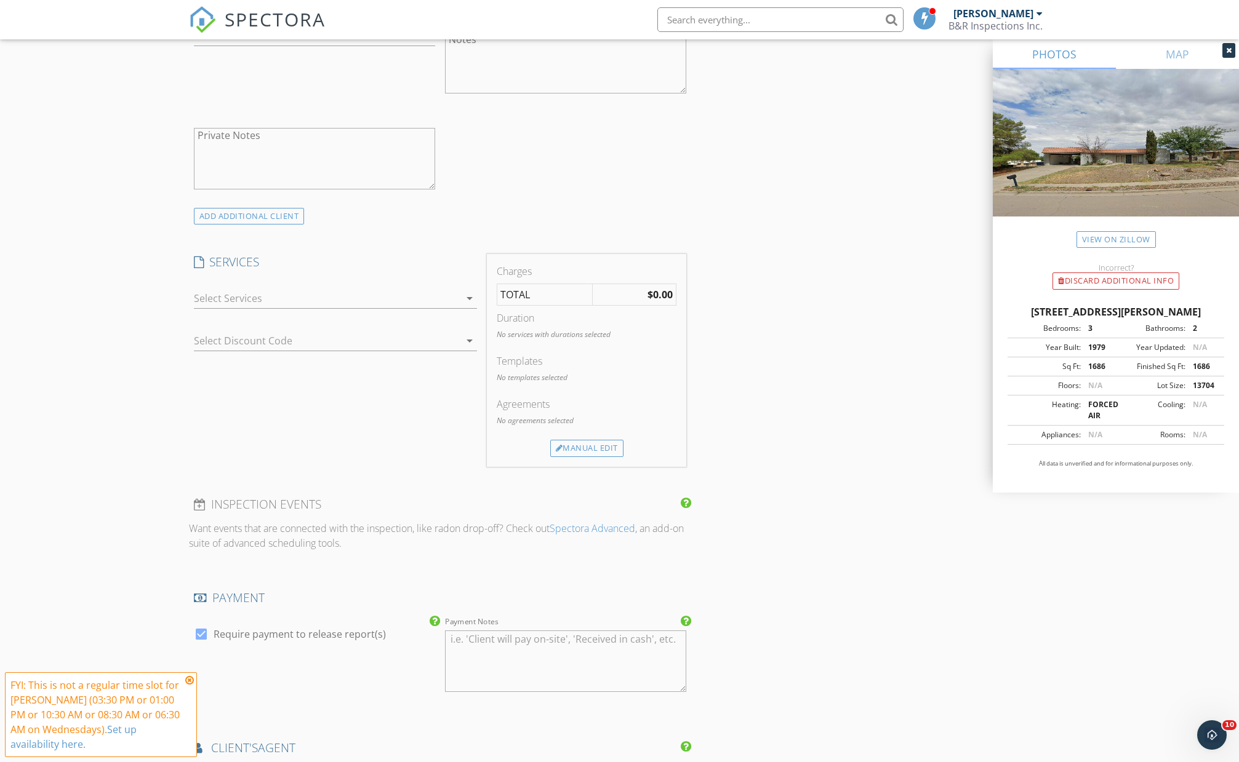
click at [234, 298] on div at bounding box center [327, 299] width 266 height 20
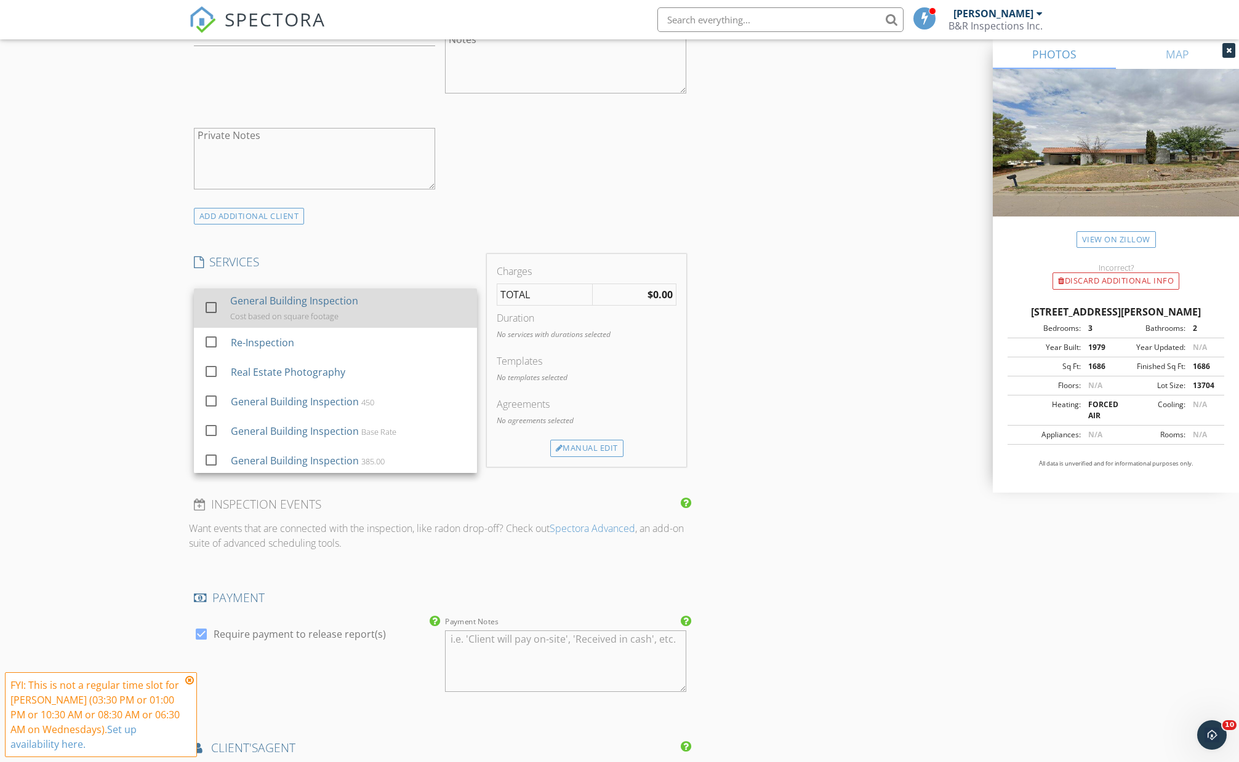
click at [225, 303] on div "check_box_outline_blank" at bounding box center [215, 309] width 22 height 28
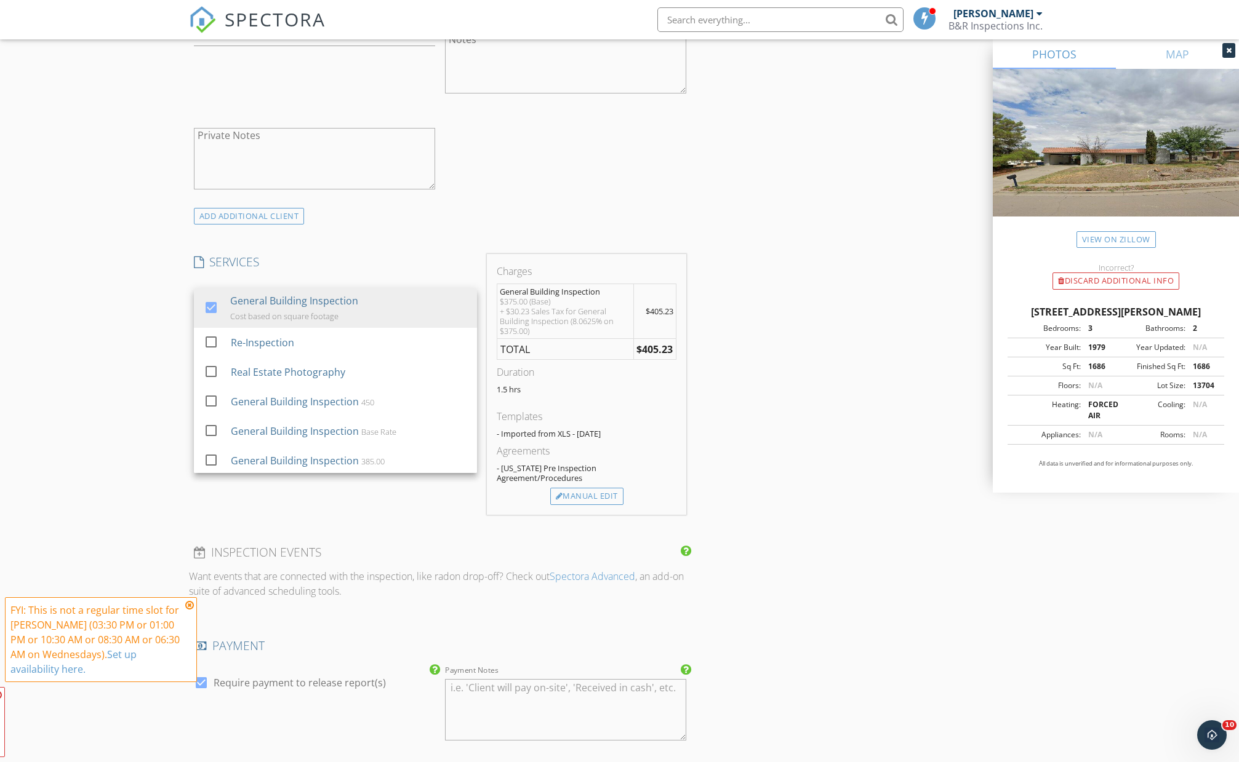
click at [135, 340] on div "New Inspection Click here to use the New Order Form INSPECTOR(S) check_box Bill…" at bounding box center [619, 423] width 1239 height 2294
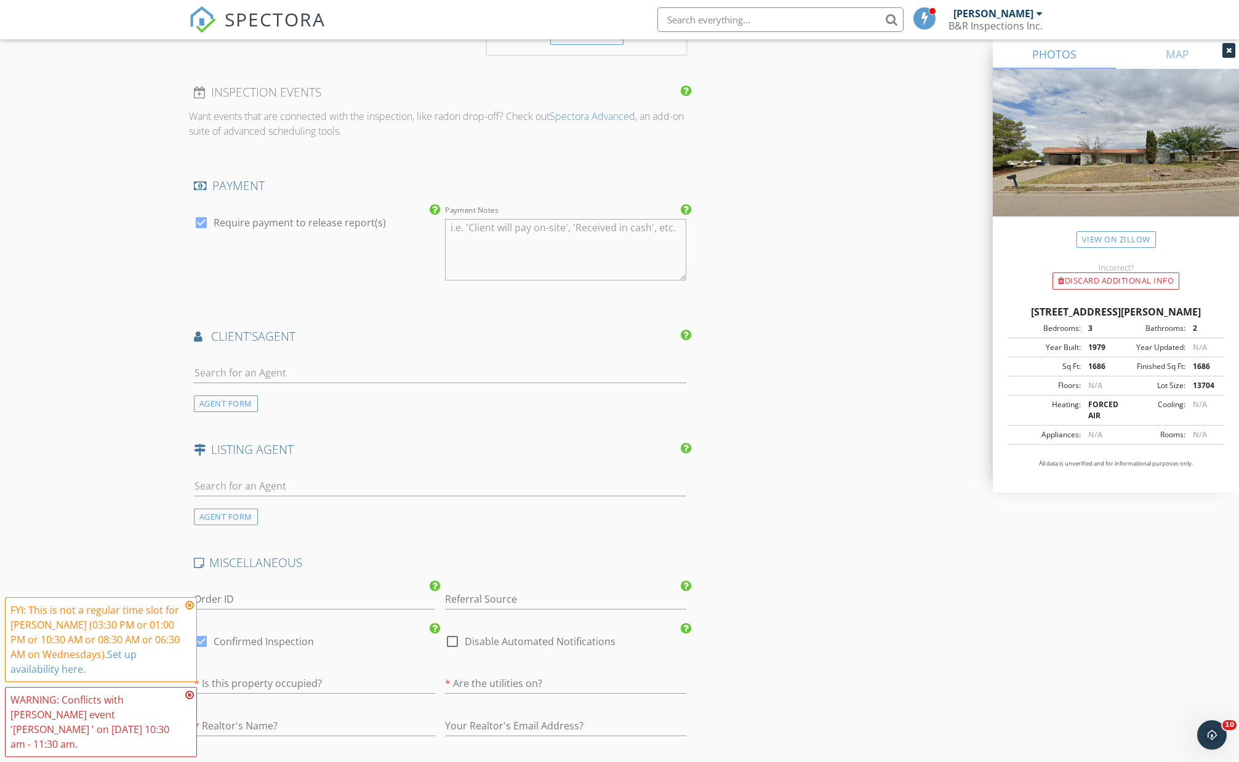
scroll to position [1295, 0]
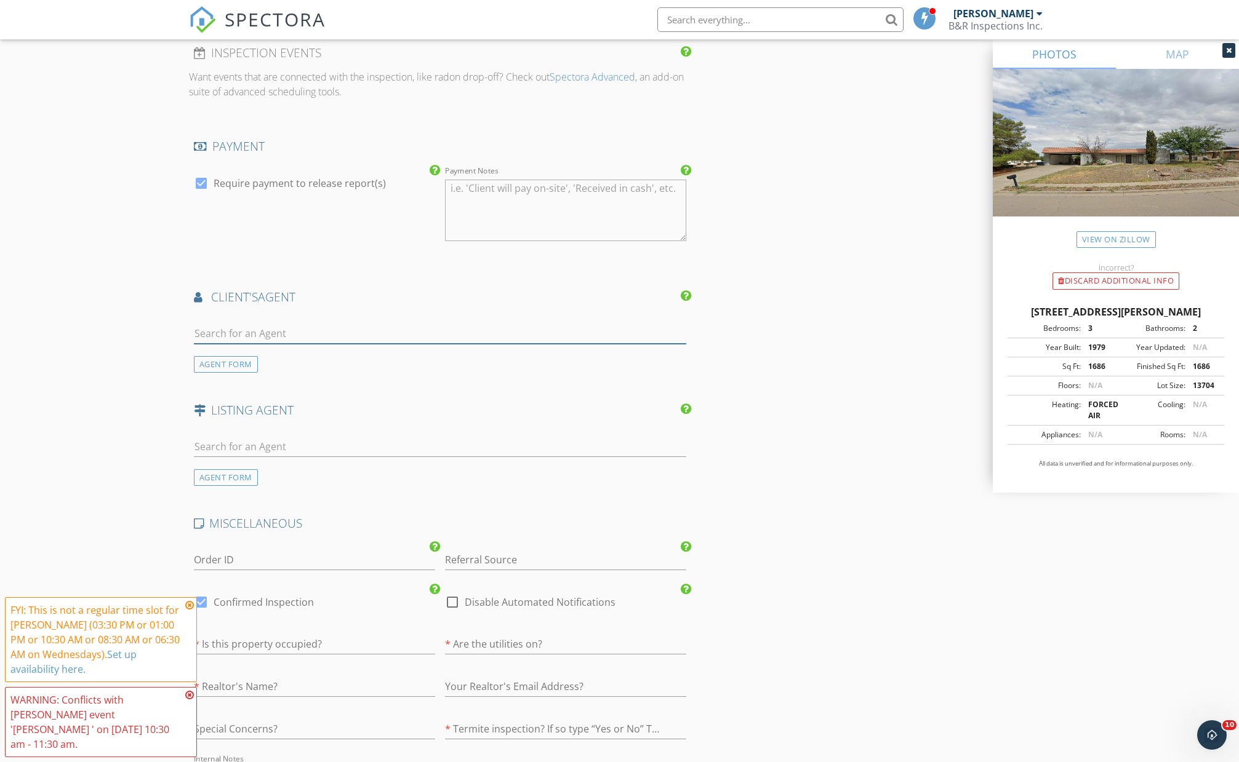
click at [221, 324] on input "text" at bounding box center [440, 334] width 493 height 20
type input "Joel"
drag, startPoint x: 221, startPoint y: 324, endPoint x: 268, endPoint y: 366, distance: 62.8
click at [268, 366] on div "Joel Gilbert" at bounding box center [252, 361] width 106 height 20
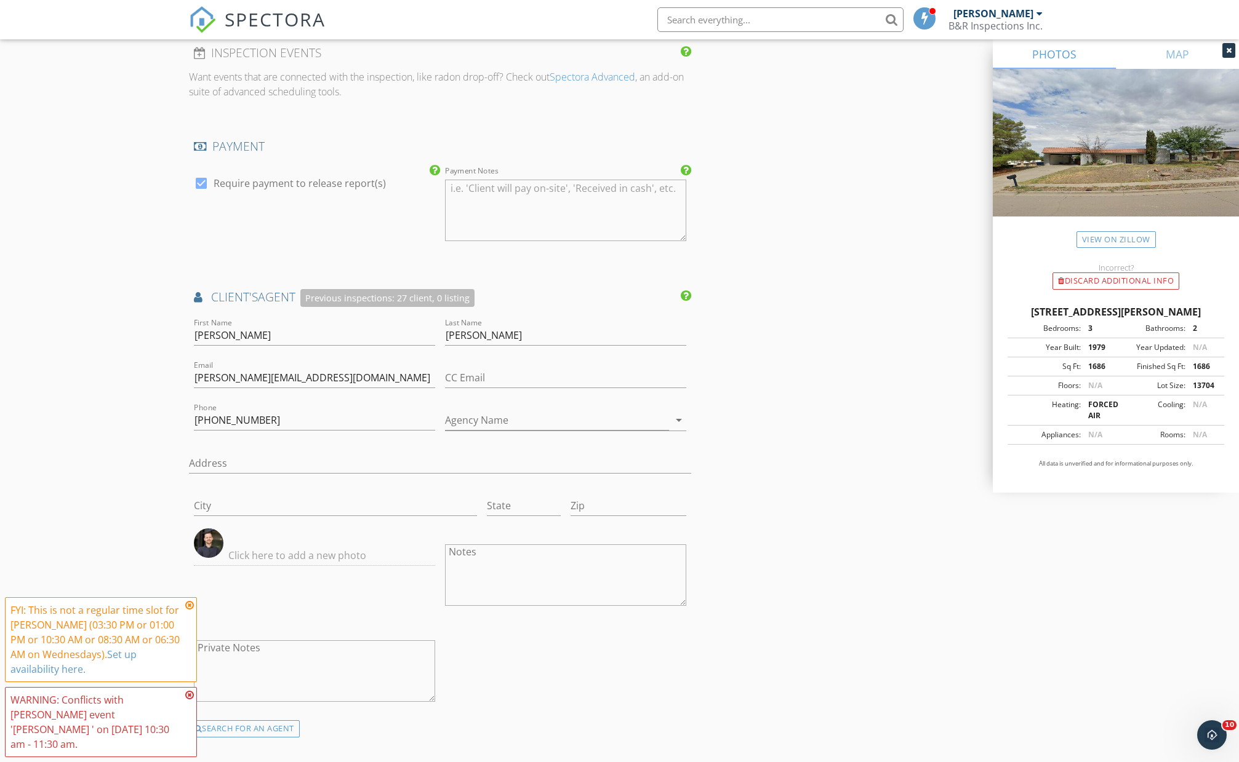
click at [158, 374] on div "New Inspection Click here to use the New Order Form INSPECTOR(S) check_box Bill…" at bounding box center [619, 106] width 1239 height 2659
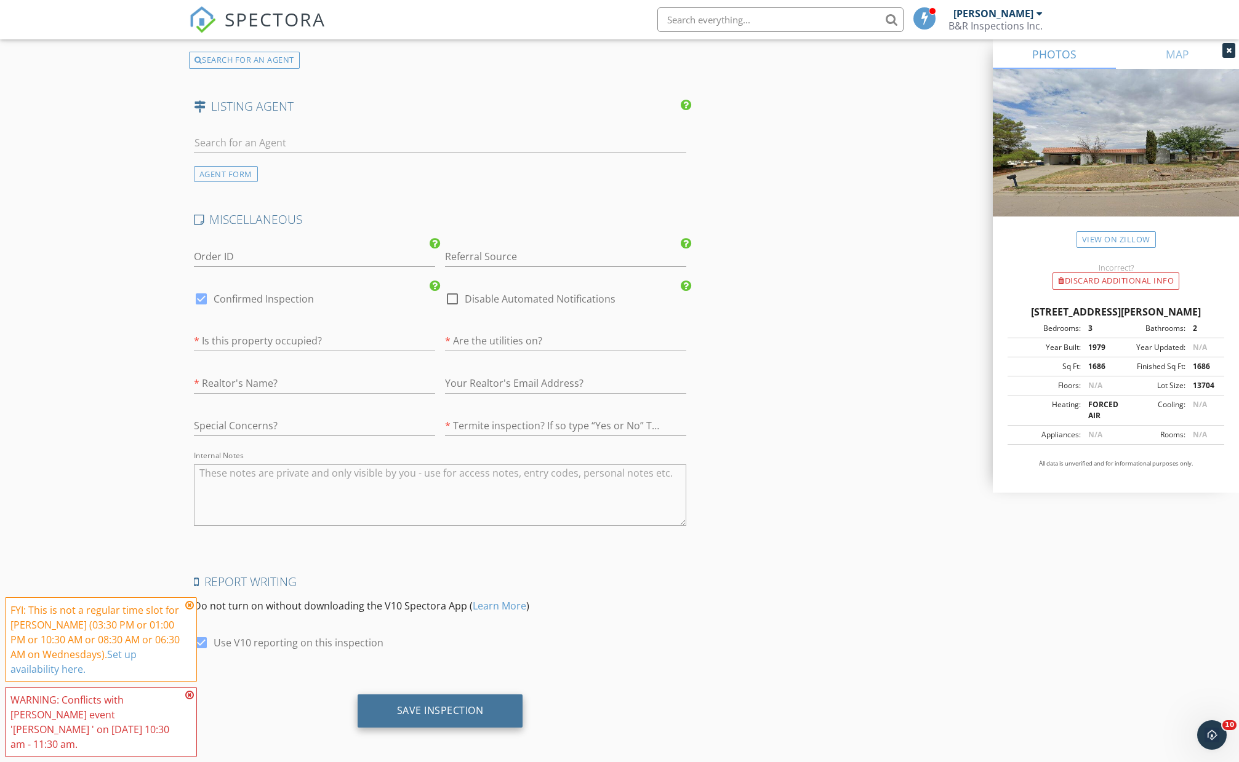
scroll to position [1964, 0]
click at [436, 705] on div "Save Inspection" at bounding box center [440, 711] width 87 height 12
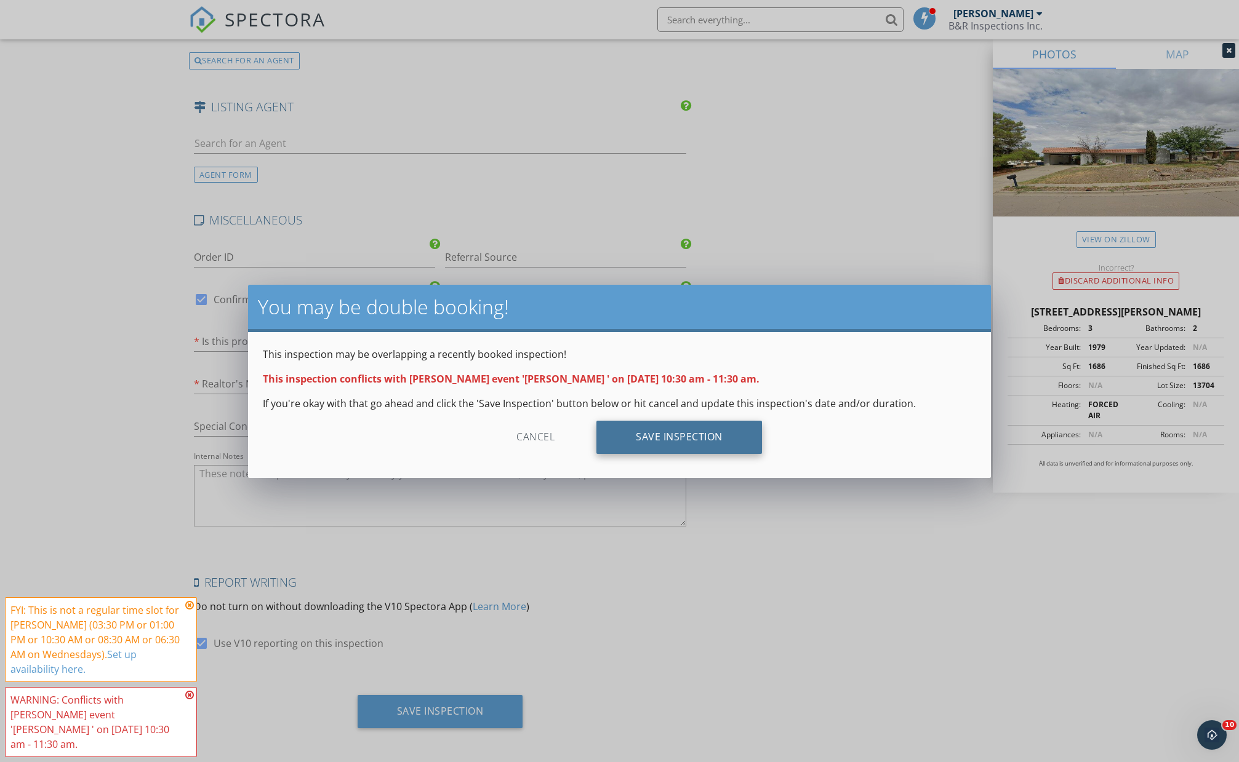
click at [708, 443] on div "Save Inspection" at bounding box center [679, 437] width 166 height 33
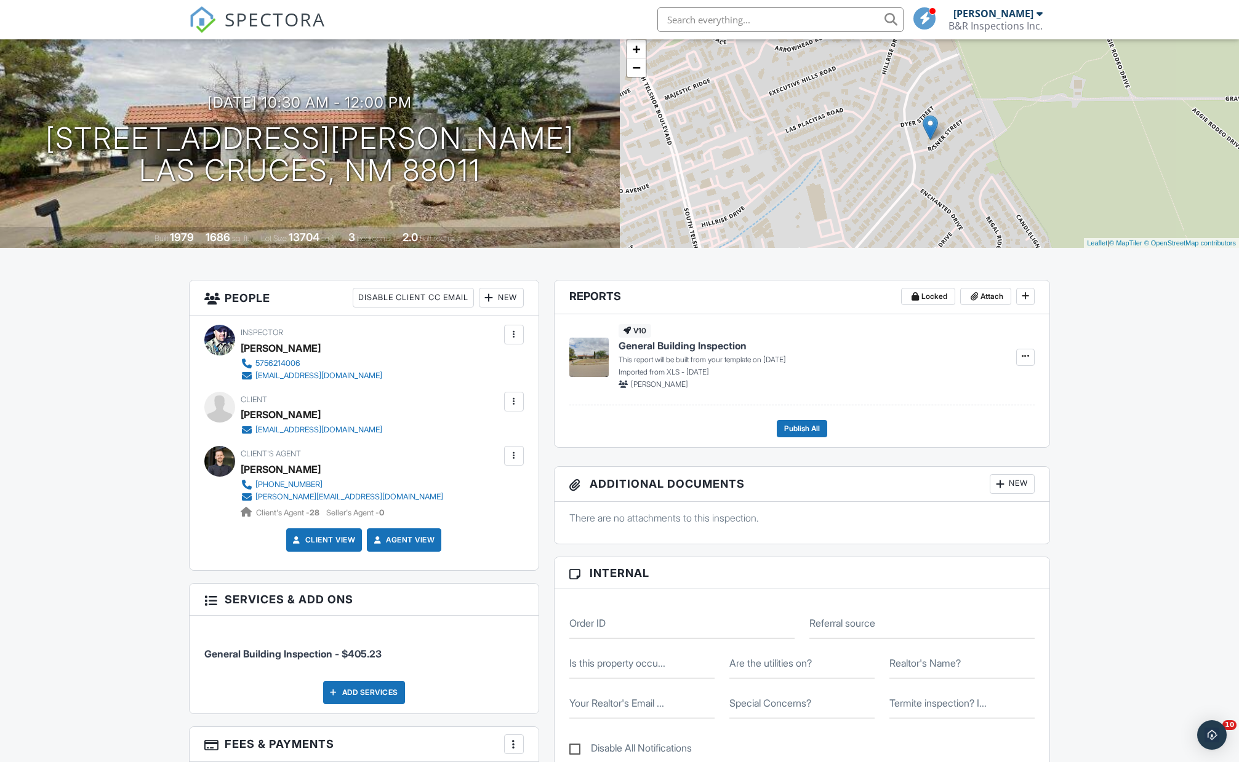
click at [513, 404] on div at bounding box center [514, 402] width 12 height 12
click at [429, 470] on li "Resend Confirmation Email" at bounding box center [447, 470] width 137 height 31
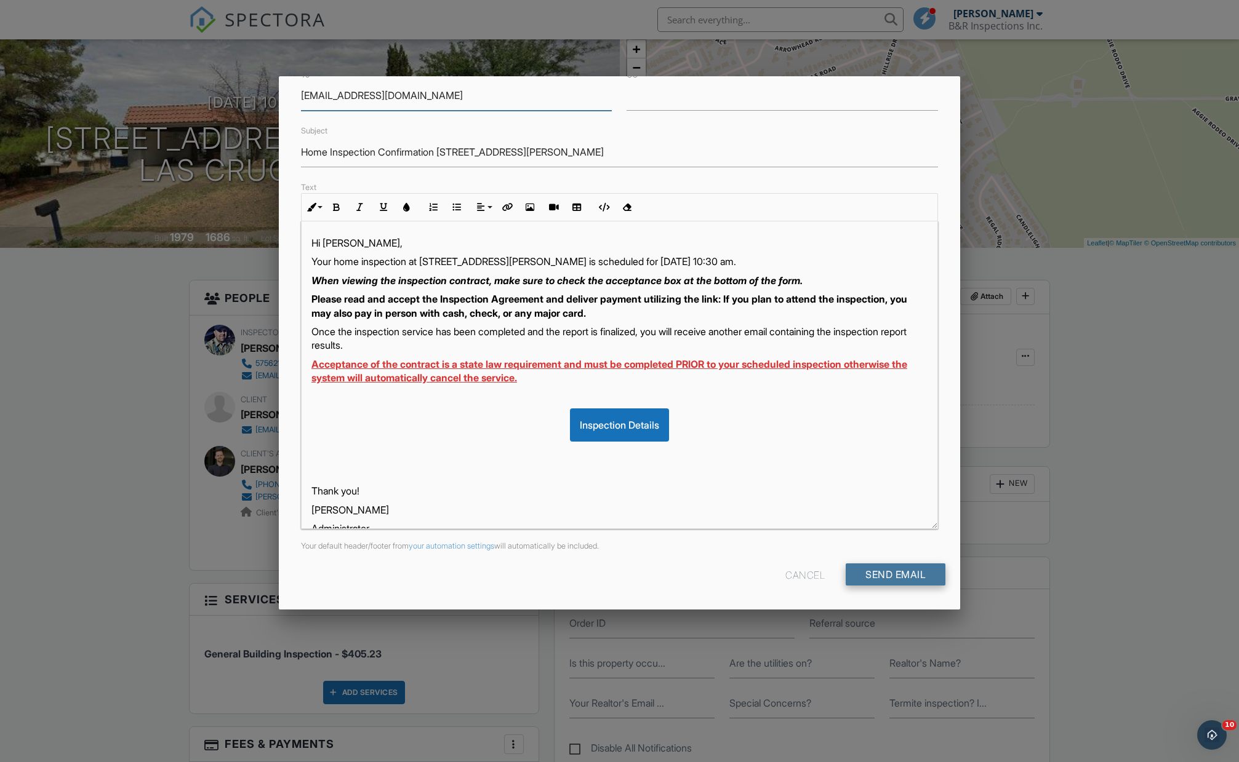
scroll to position [71, 0]
click at [889, 574] on input "Send Email" at bounding box center [896, 575] width 100 height 22
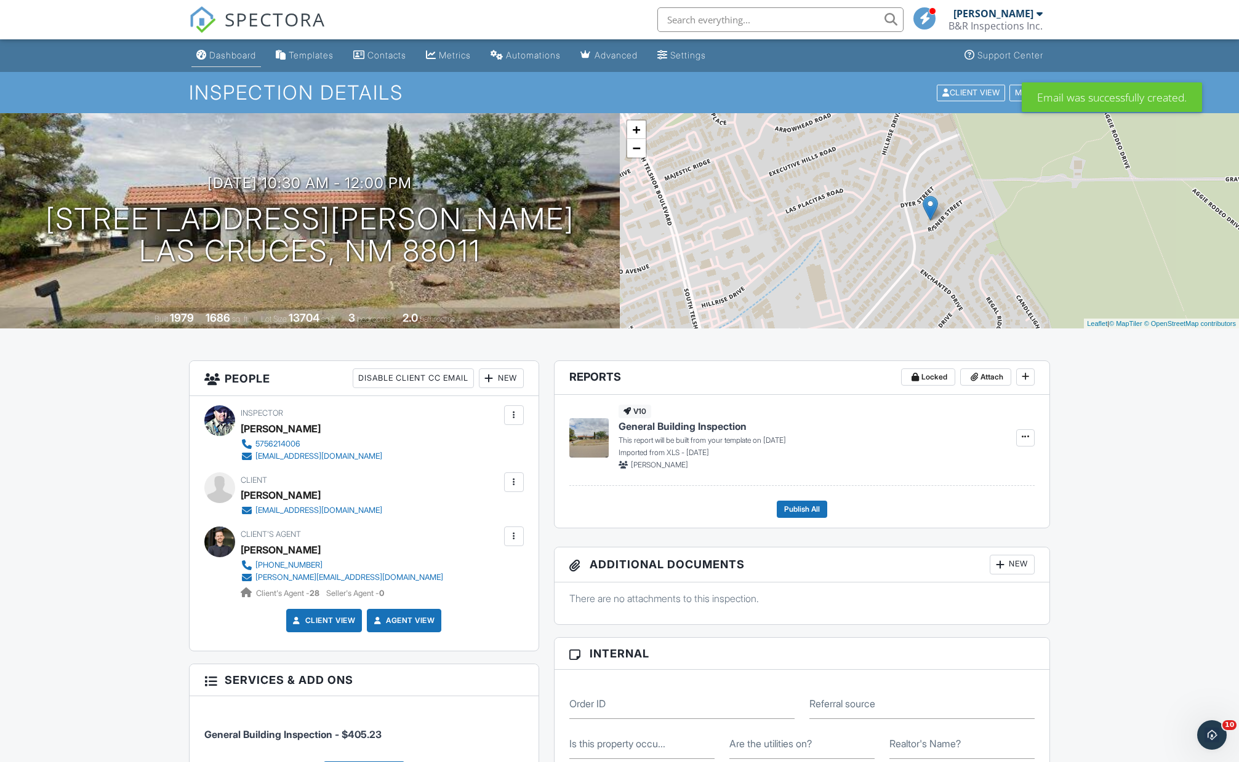
click at [241, 62] on link "Dashboard" at bounding box center [226, 55] width 70 height 23
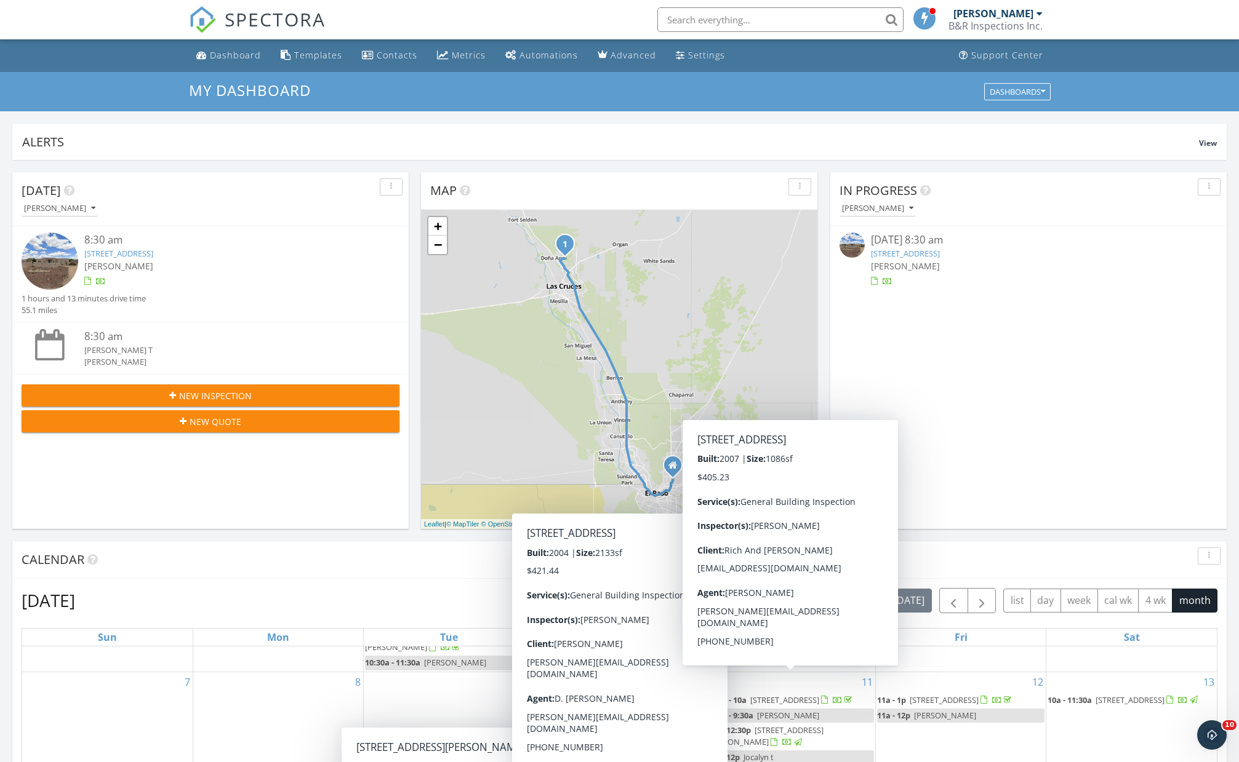
click at [153, 258] on link "5091 Vista Chico Loop, Las Cruces, NM 88012" at bounding box center [118, 253] width 69 height 11
